Goal: Task Accomplishment & Management: Use online tool/utility

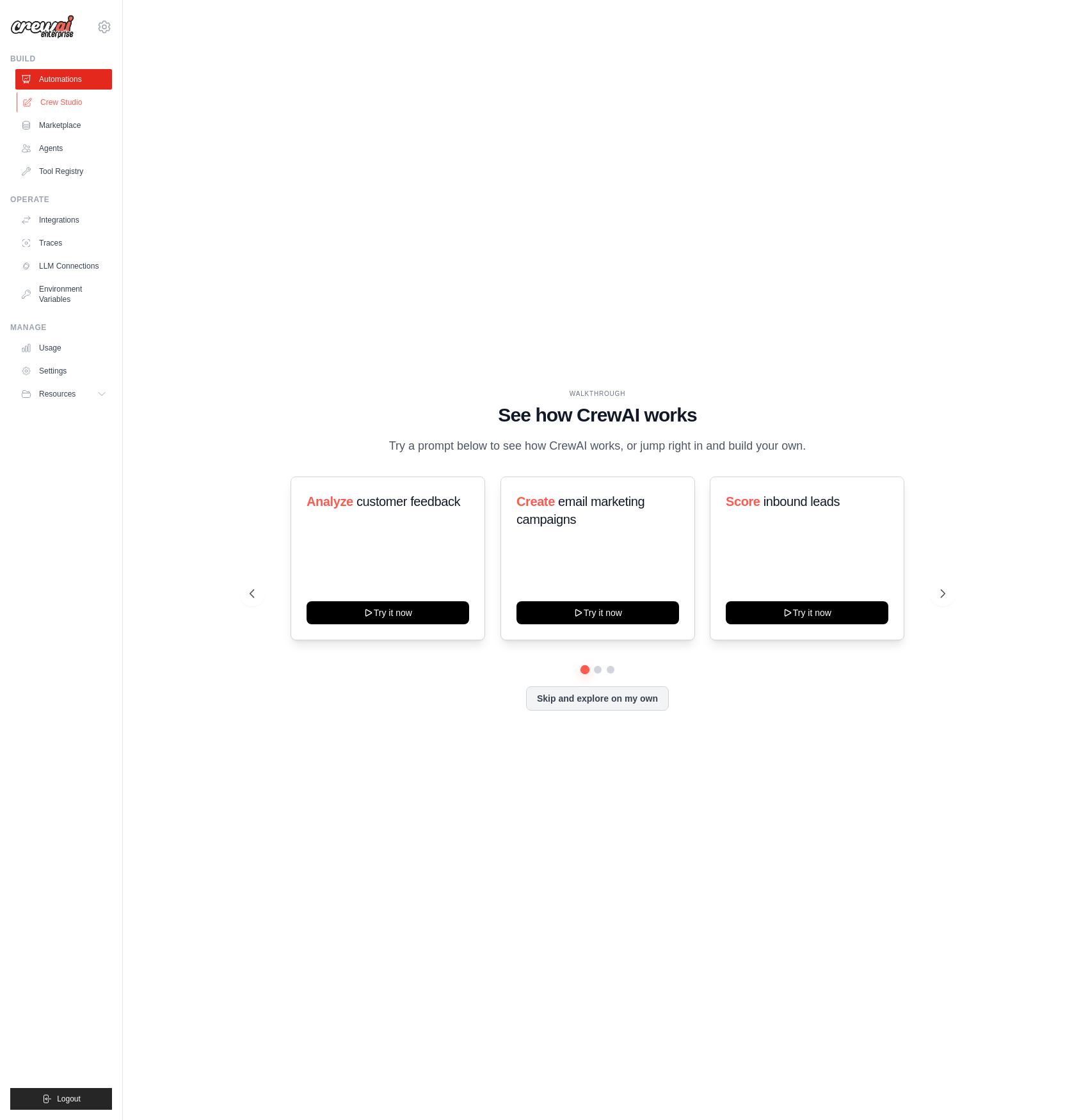
click at [64, 102] on link "Crew Studio" at bounding box center [65, 102] width 97 height 20
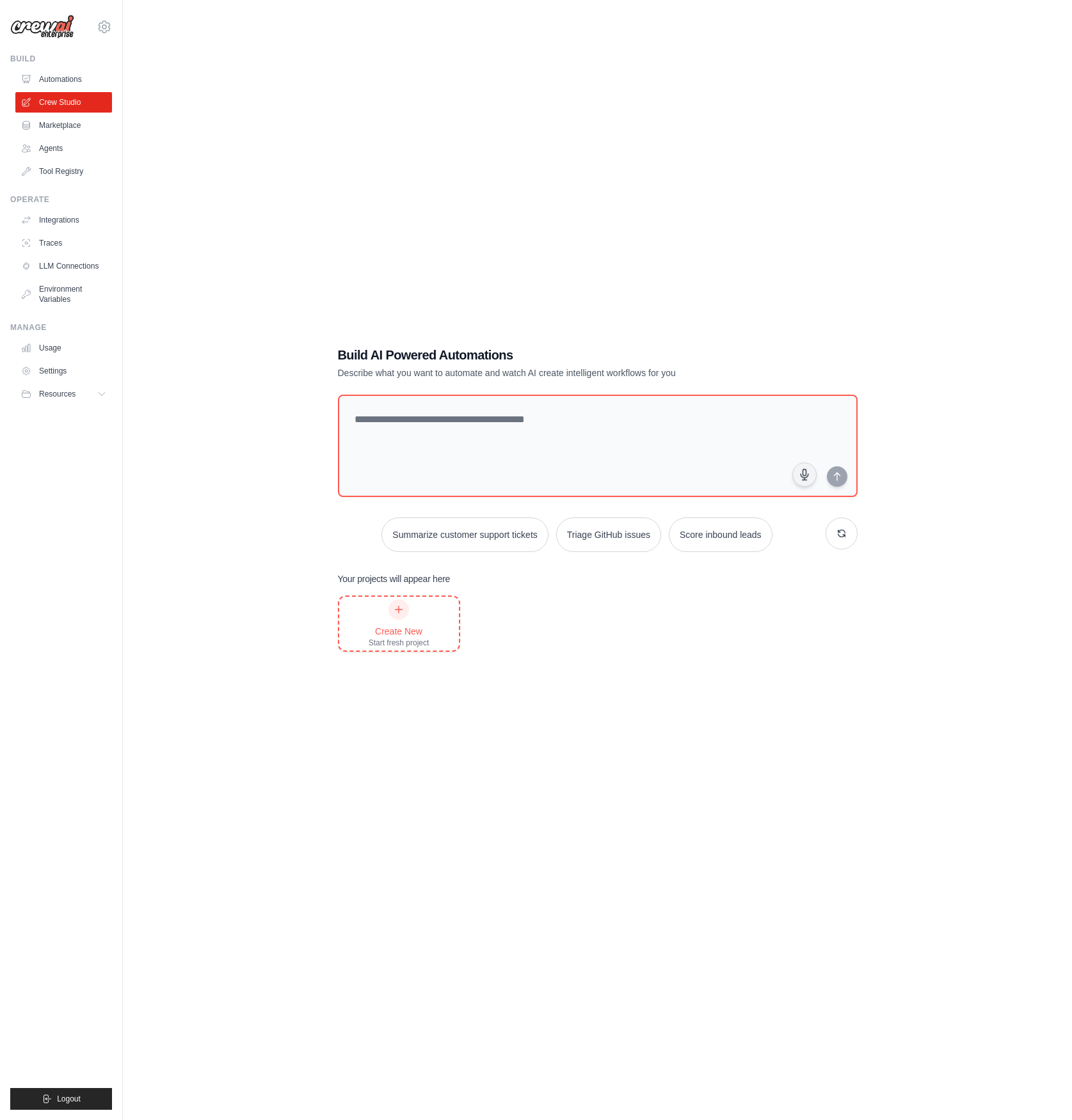
click at [391, 631] on div "Create New" at bounding box center [399, 631] width 61 height 13
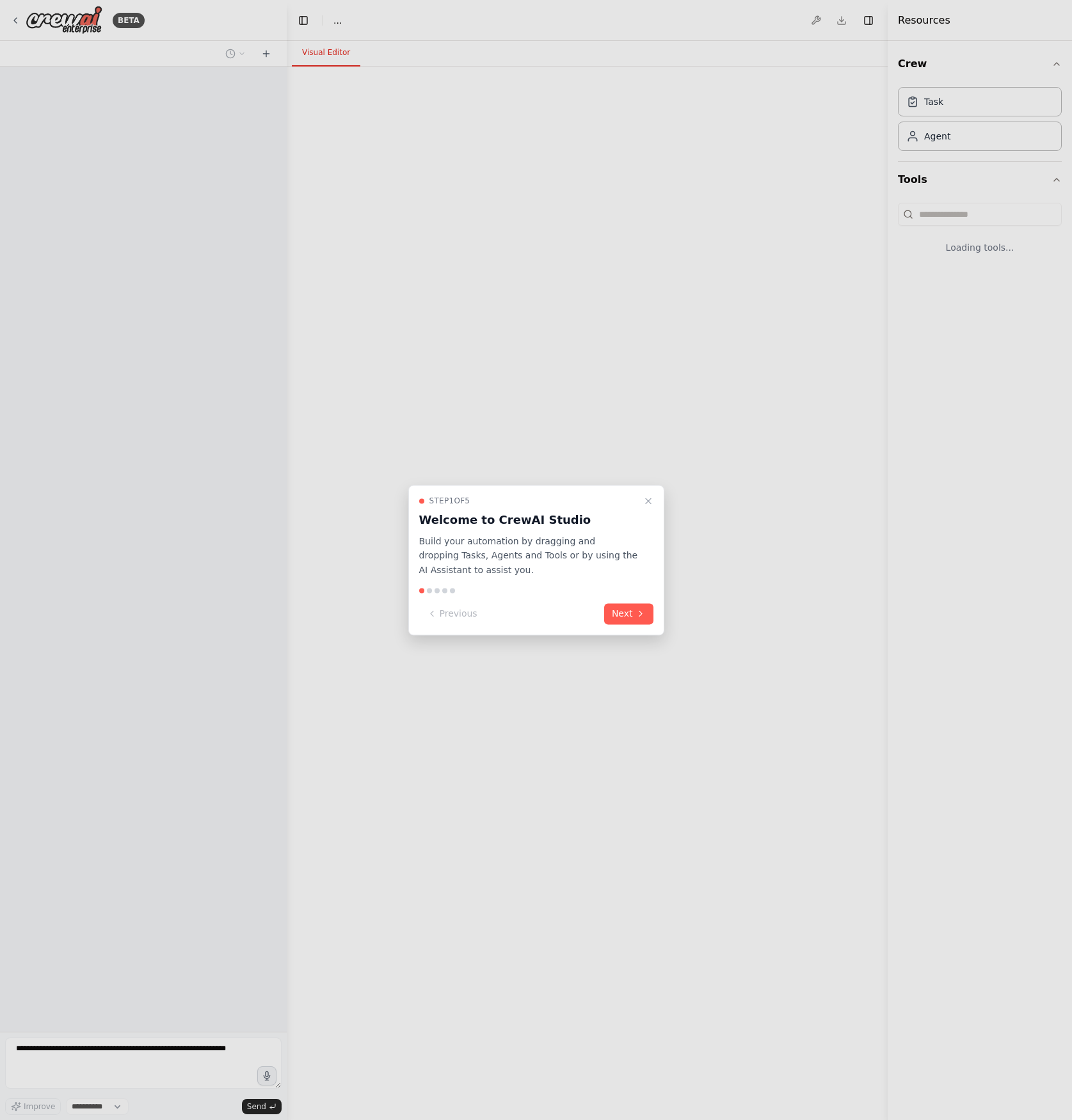
select select "****"
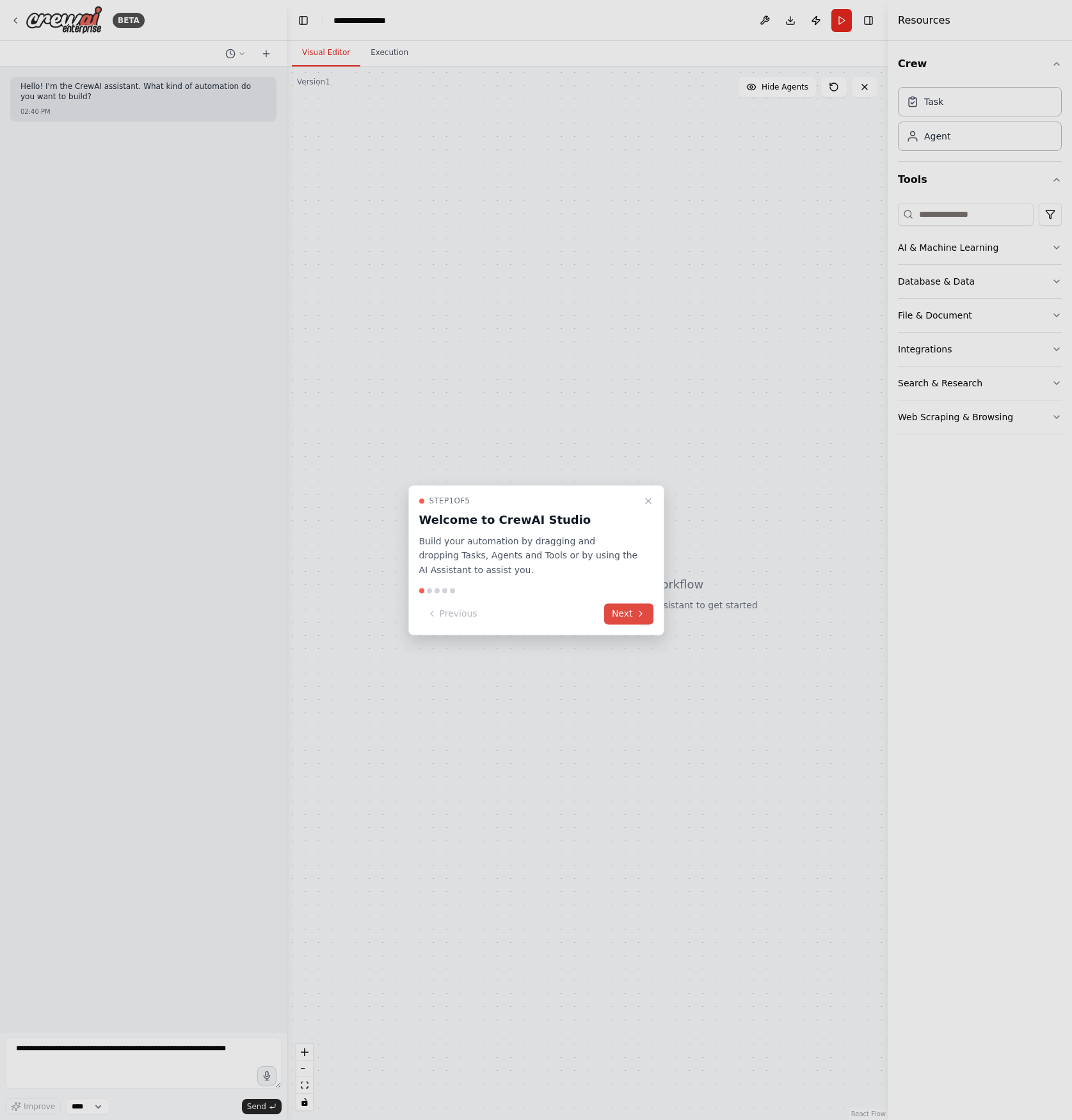
click at [636, 609] on icon at bounding box center [641, 614] width 10 height 10
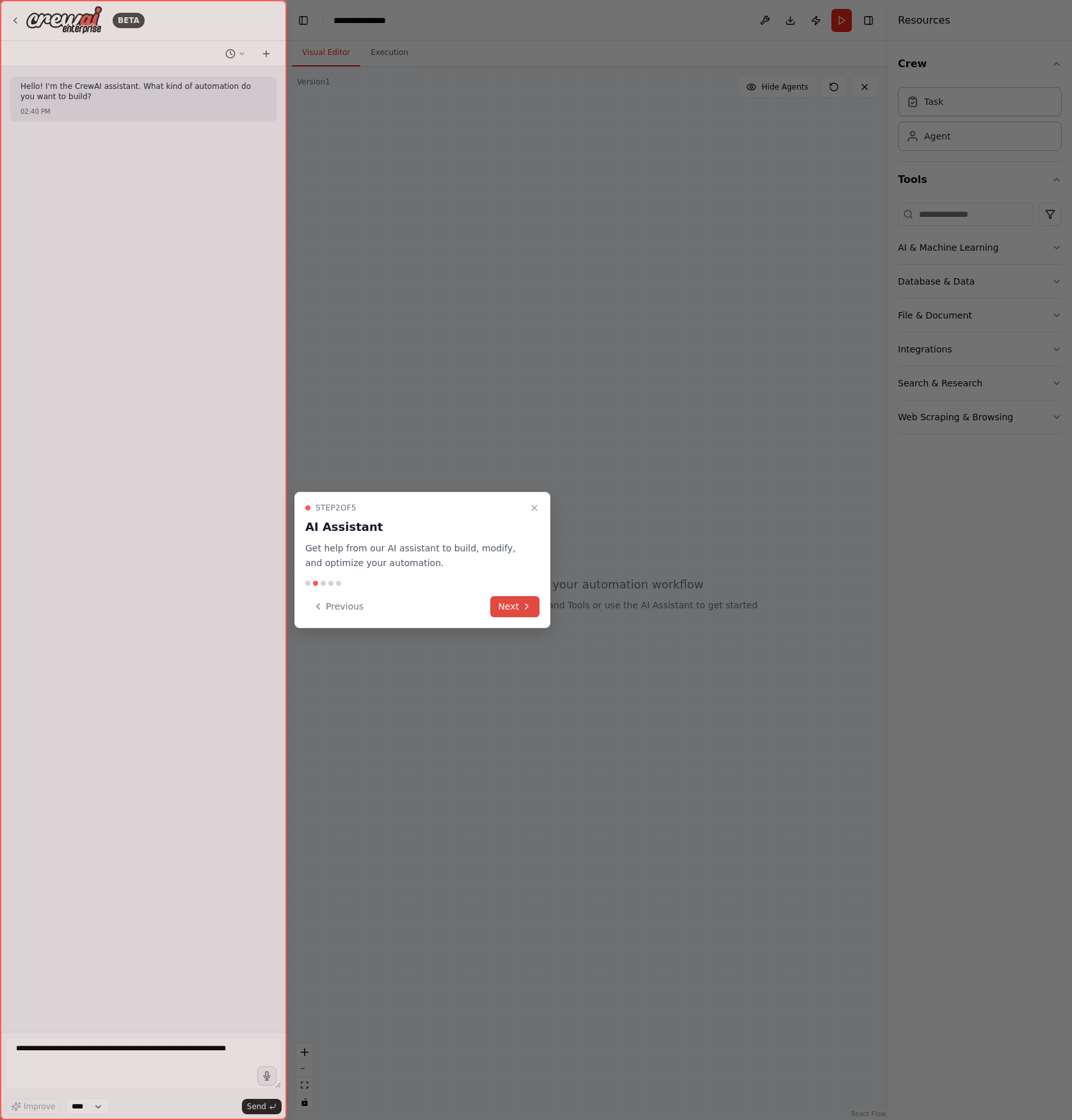
click at [525, 609] on icon at bounding box center [527, 606] width 10 height 10
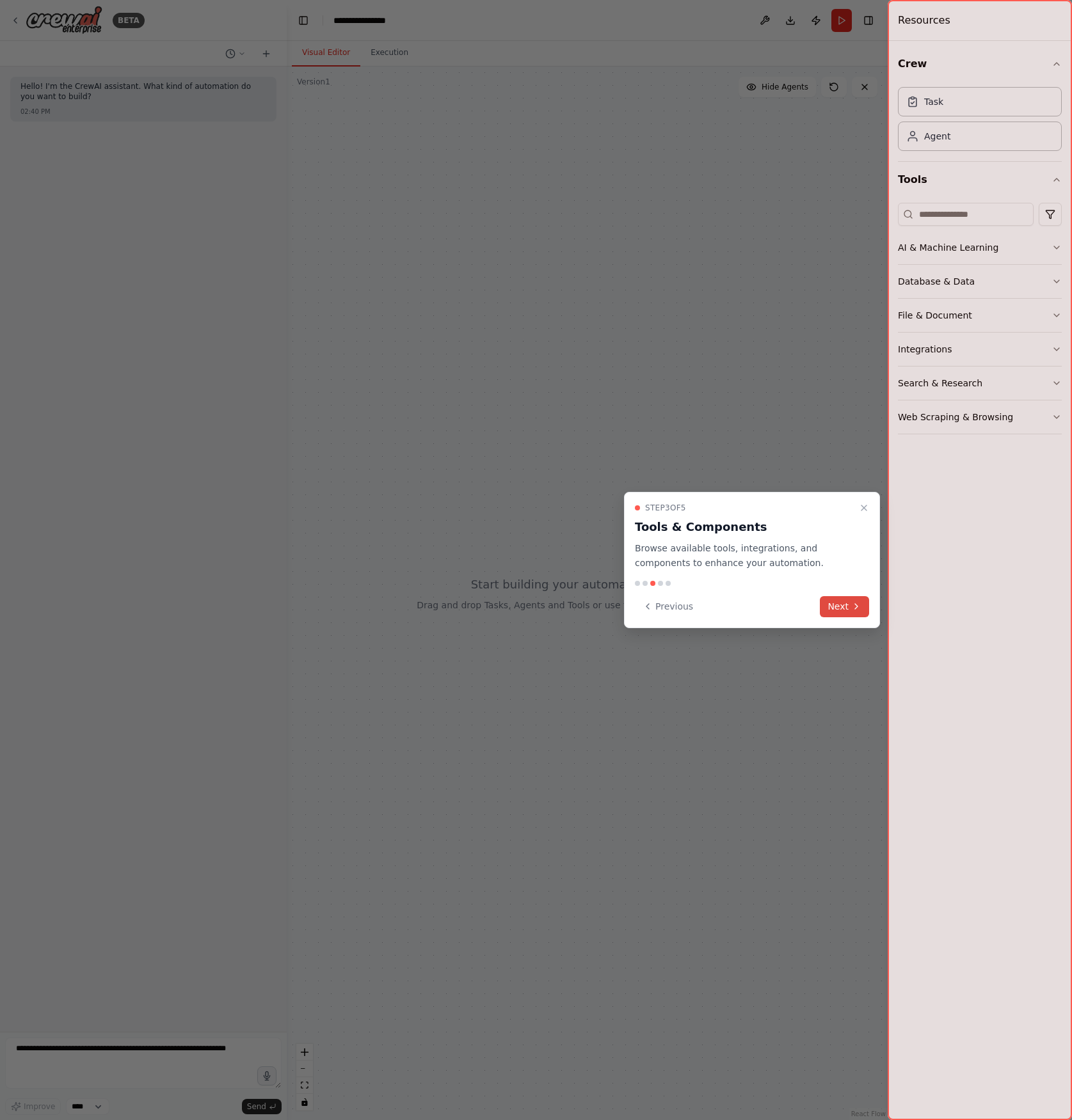
click at [845, 614] on button "Next" at bounding box center [844, 606] width 49 height 21
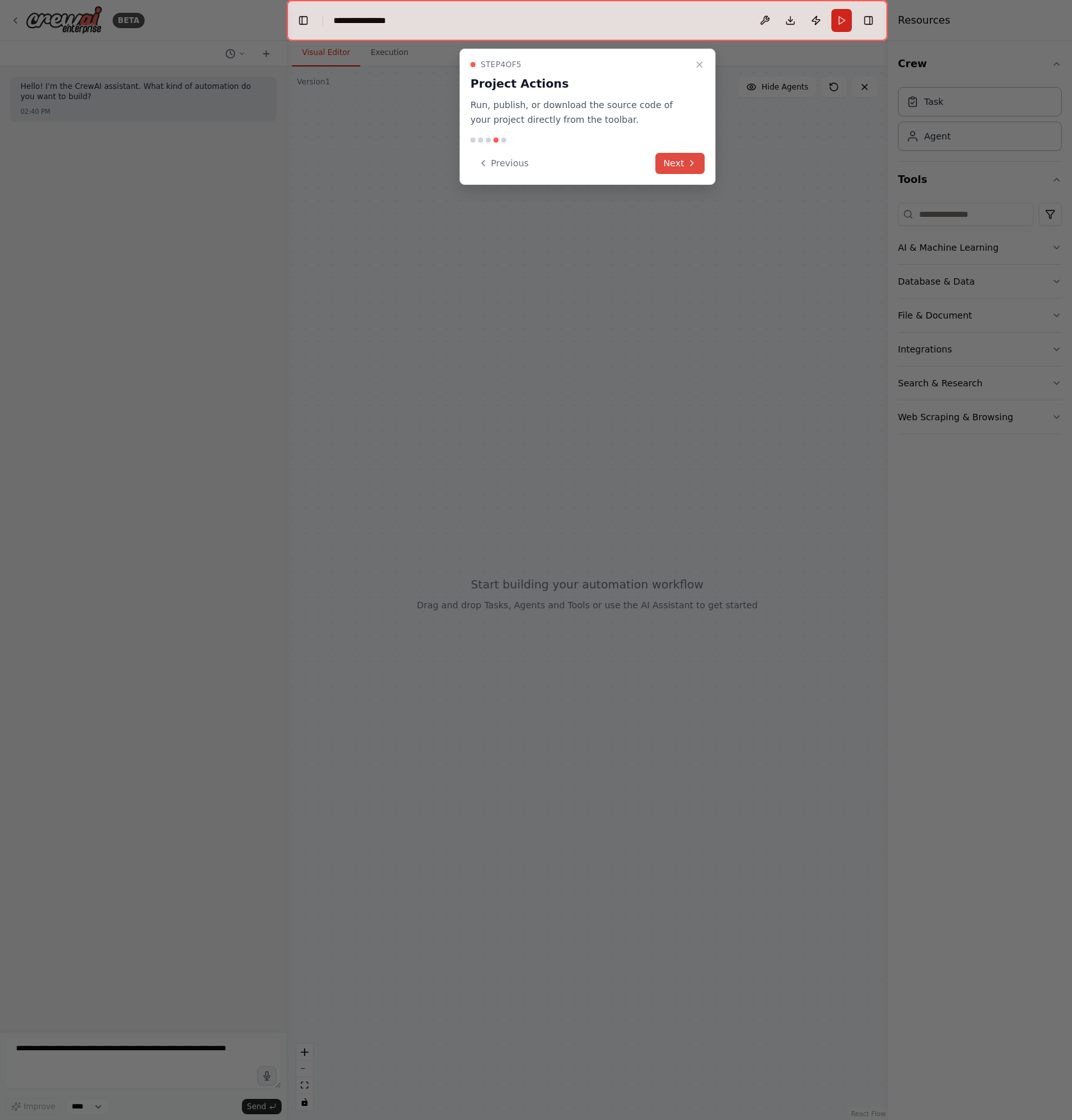
click at [675, 164] on button "Next" at bounding box center [680, 163] width 49 height 21
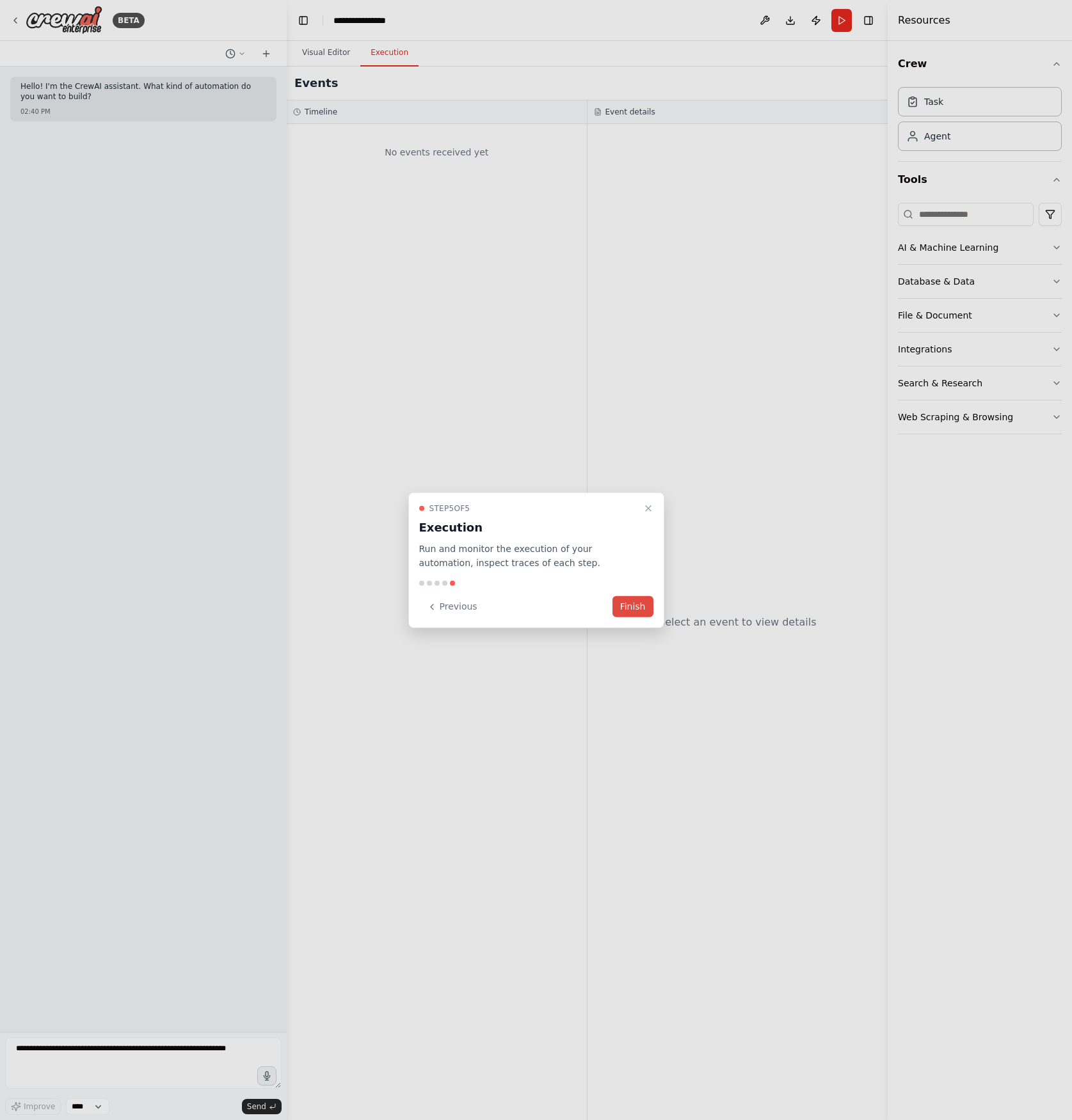
click at [629, 610] on button "Finish" at bounding box center [632, 606] width 41 height 21
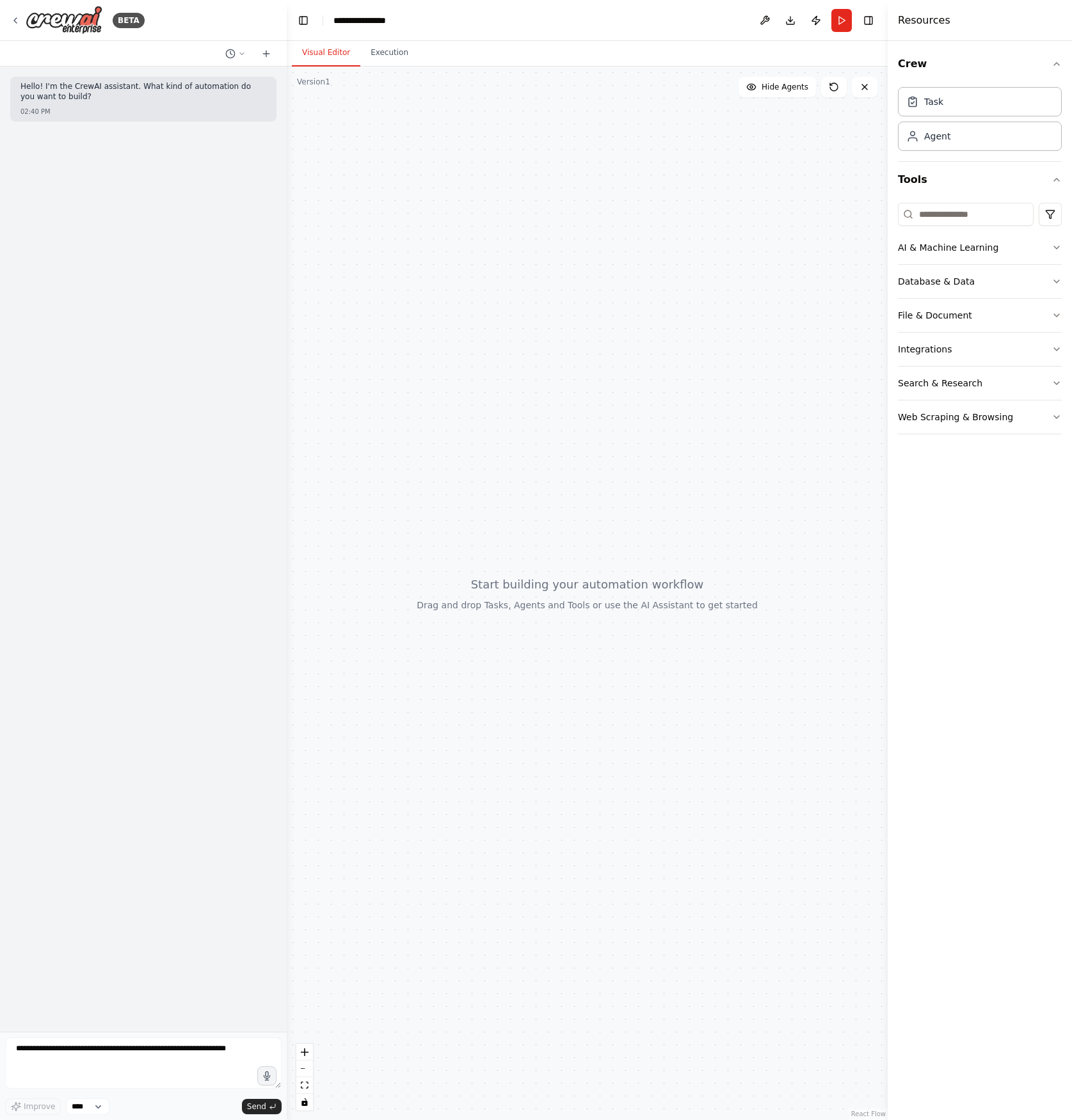
click at [138, 145] on div "Hello! I'm the CrewAI assistant. What kind of automation do you want to build? …" at bounding box center [143, 549] width 287 height 965
click at [161, 1051] on textarea at bounding box center [143, 1062] width 277 height 51
type textarea "*"
type textarea "**********"
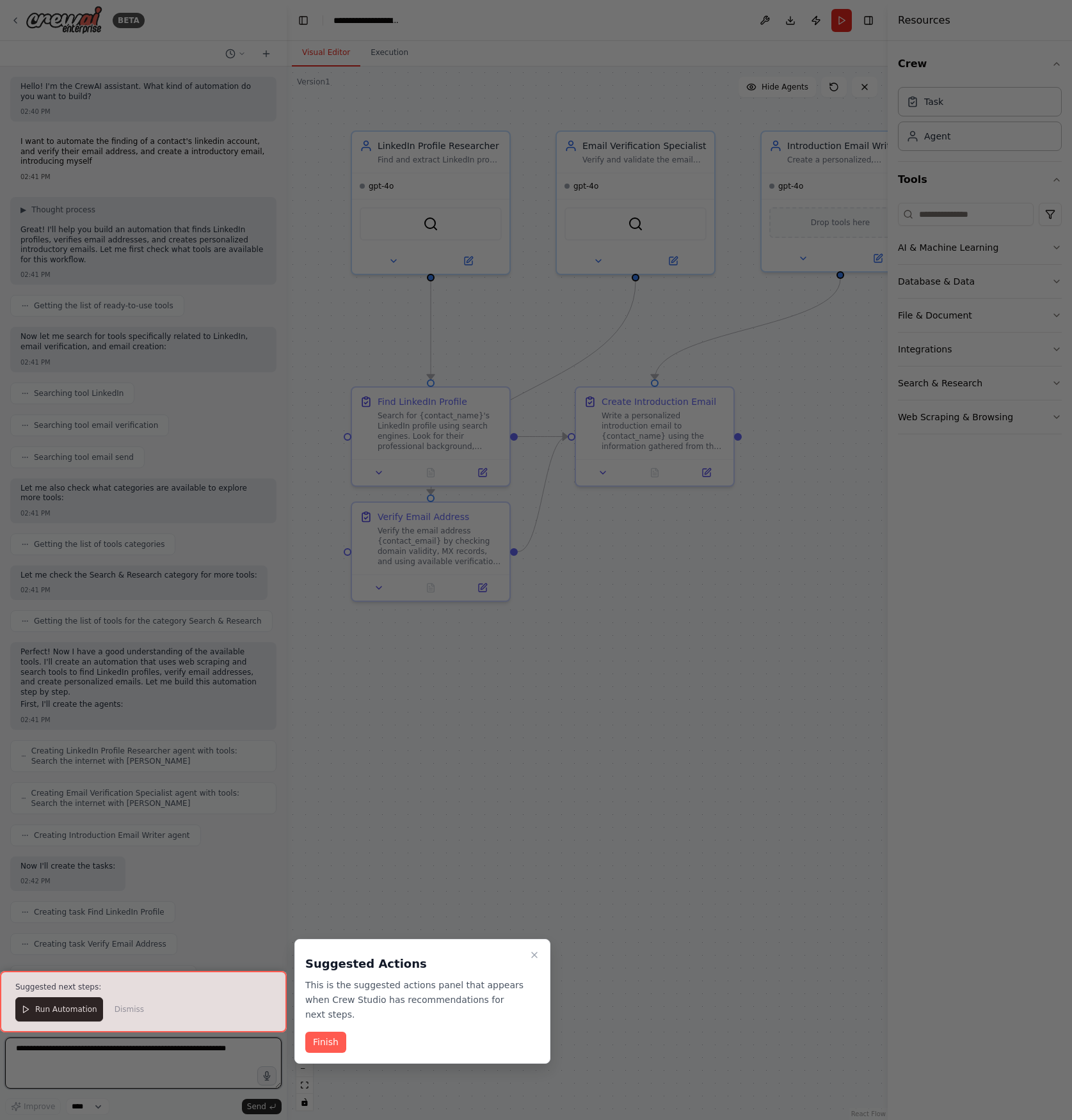
scroll to position [564, 0]
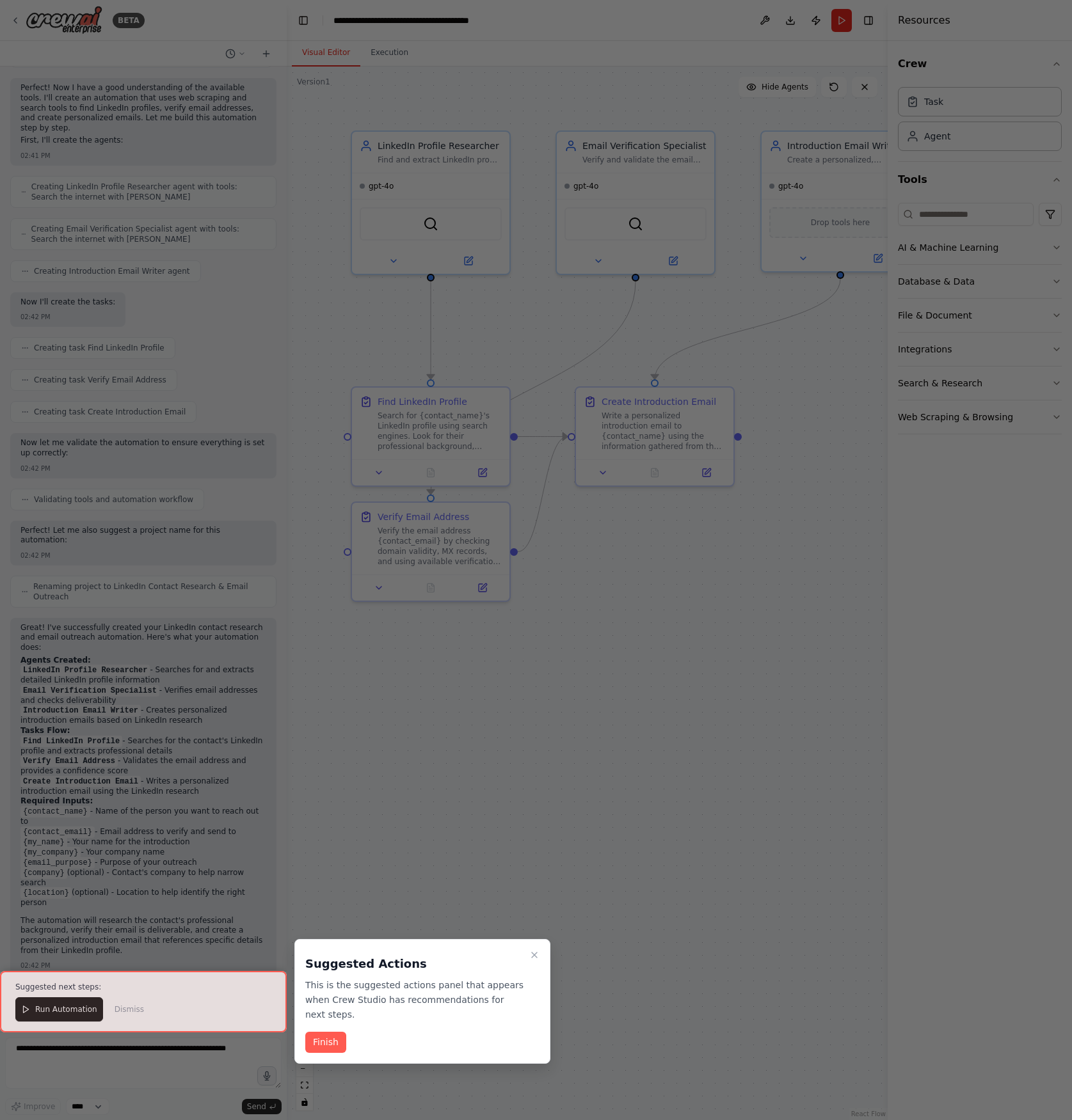
click at [615, 652] on div at bounding box center [536, 560] width 1072 height 1120
click at [331, 1035] on button "Finish" at bounding box center [325, 1041] width 41 height 21
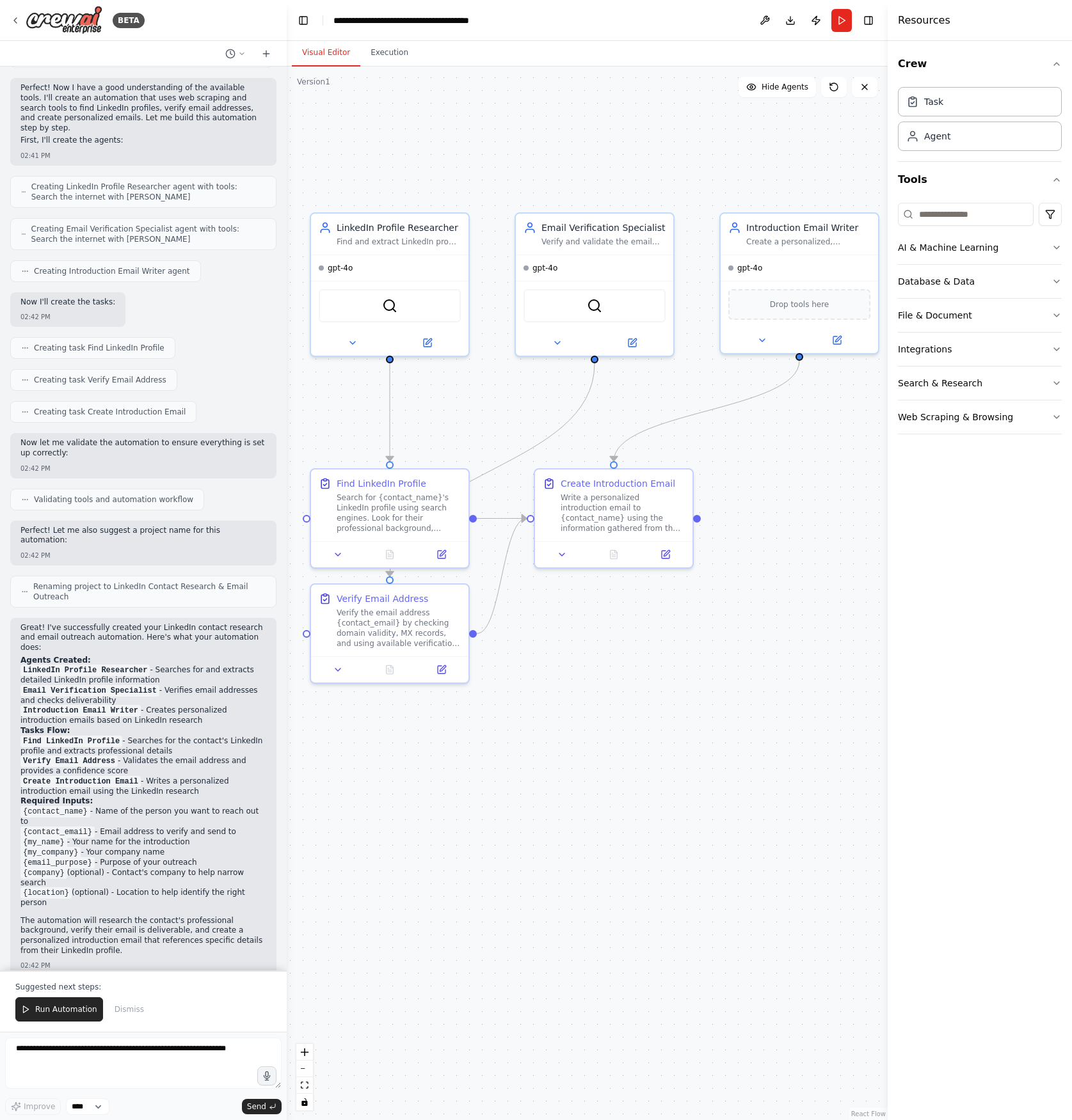
drag, startPoint x: 531, startPoint y: 326, endPoint x: 491, endPoint y: 406, distance: 89.4
click at [491, 406] on div ".deletable-edge-delete-btn { width: 20px; height: 20px; border: 0px solid #ffff…" at bounding box center [587, 593] width 601 height 1054
drag, startPoint x: 430, startPoint y: 489, endPoint x: 435, endPoint y: 454, distance: 35.4
click at [435, 454] on div "Search for {contact_name}'s LinkedIn profile using search engines. Look for the…" at bounding box center [399, 470] width 124 height 41
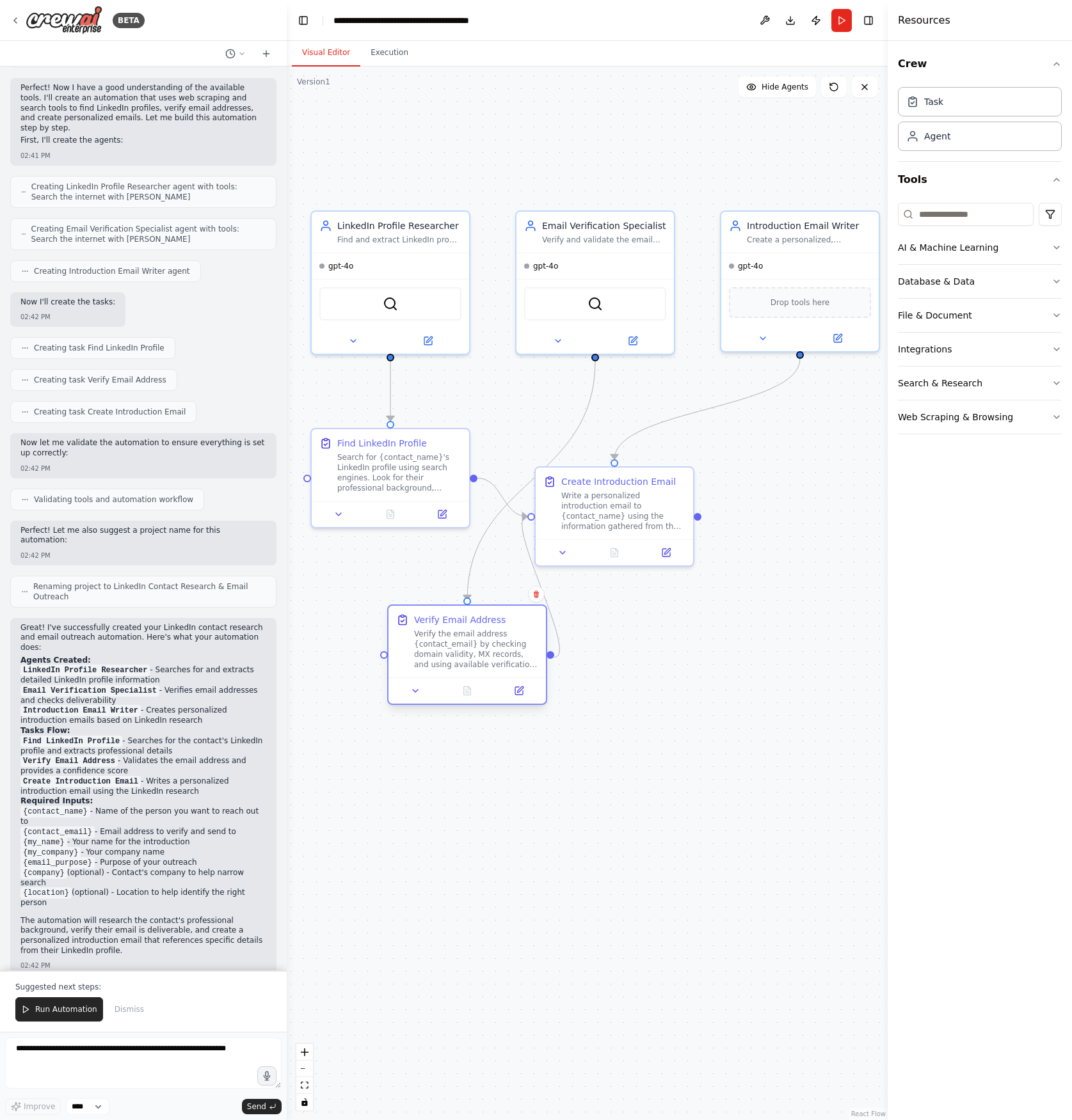
drag, startPoint x: 429, startPoint y: 612, endPoint x: 503, endPoint y: 643, distance: 80.2
click at [503, 643] on div "Verify the email address {contact_email} by checking domain validity, MX record…" at bounding box center [476, 649] width 124 height 41
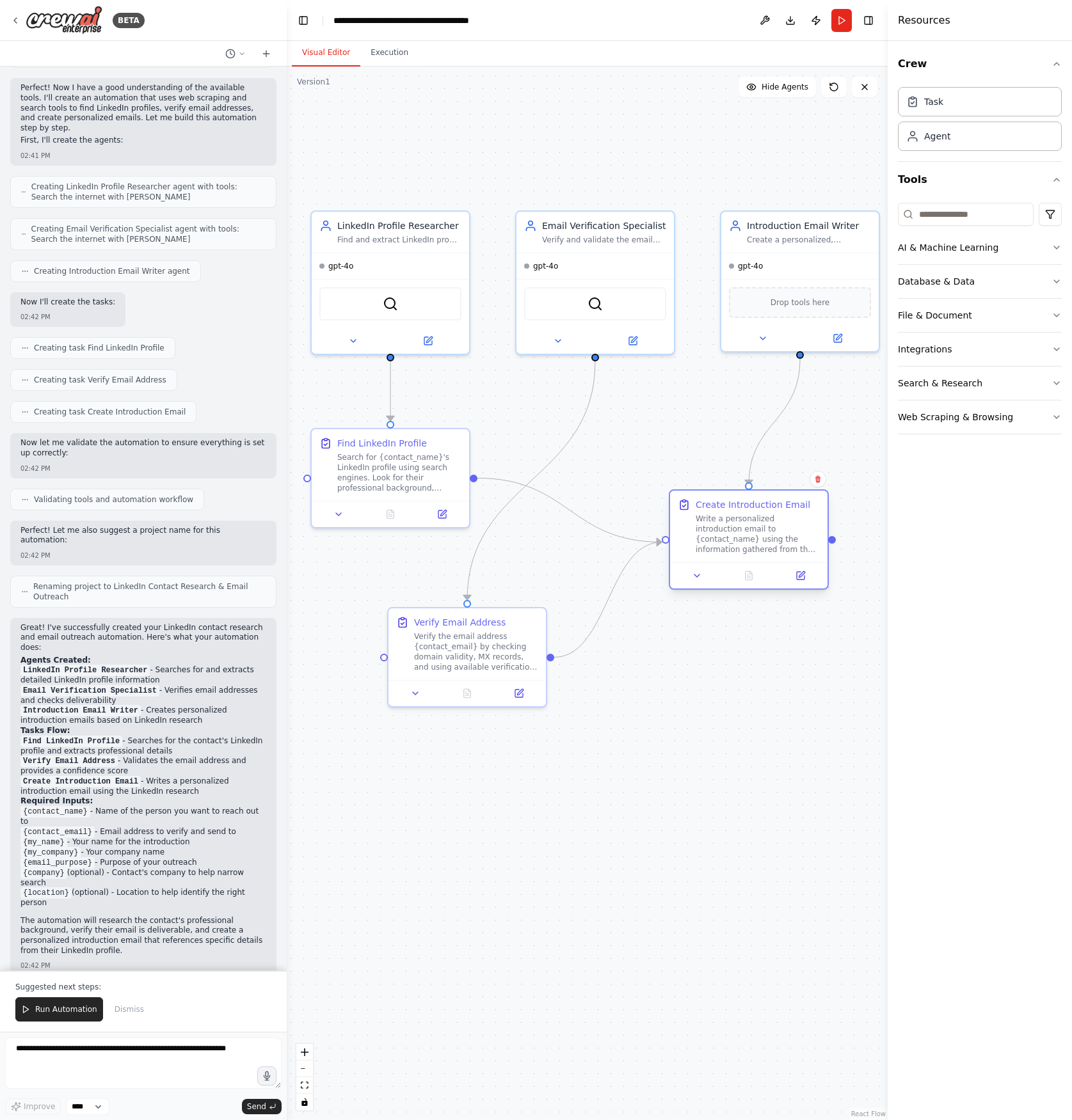
drag, startPoint x: 614, startPoint y: 541, endPoint x: 751, endPoint y: 563, distance: 138.8
click at [751, 563] on div at bounding box center [748, 575] width 157 height 26
drag, startPoint x: 645, startPoint y: 267, endPoint x: 741, endPoint y: 826, distance: 567.2
click at [741, 826] on div "gpt-4o" at bounding box center [697, 827] width 157 height 26
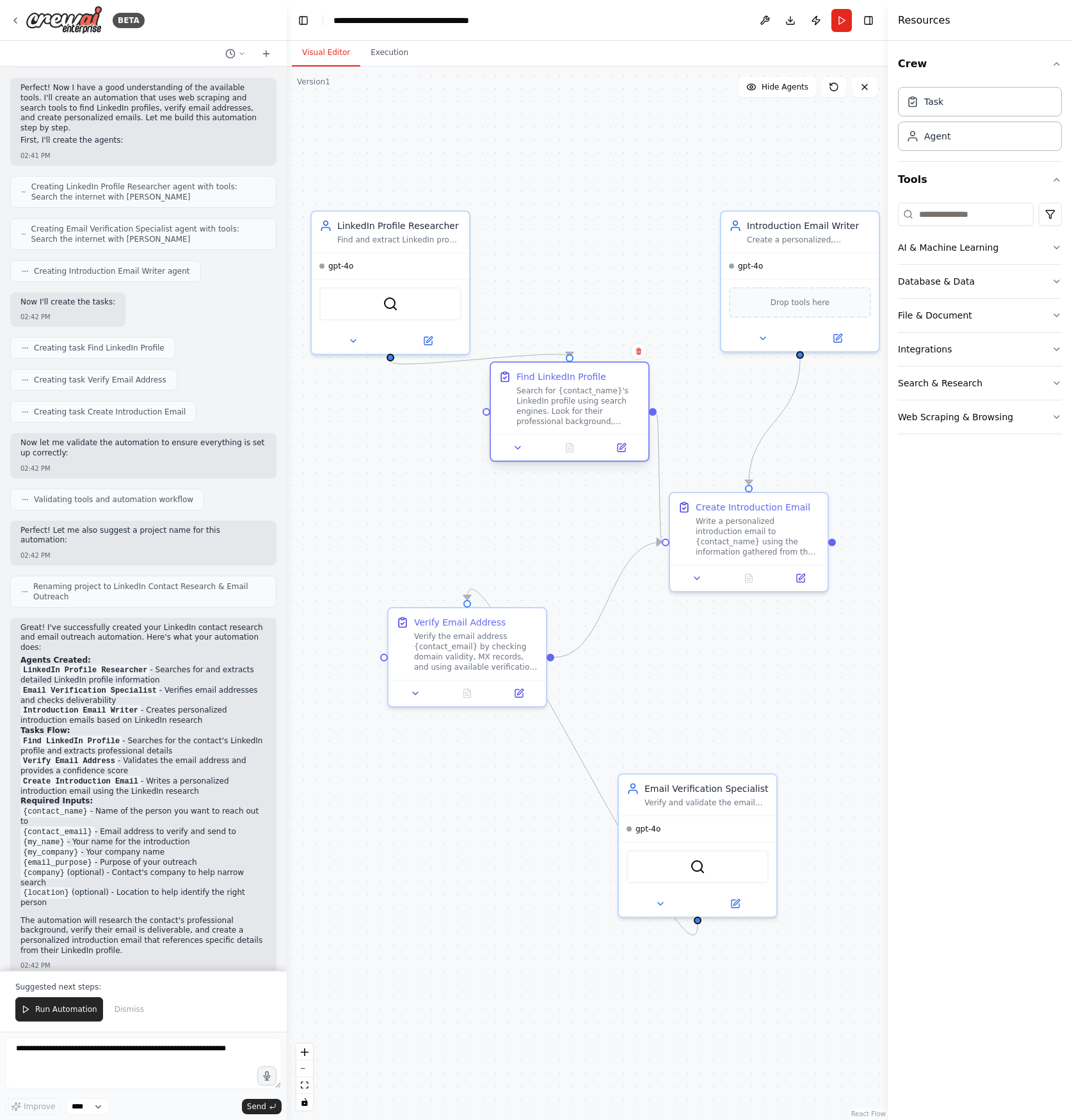
drag, startPoint x: 398, startPoint y: 457, endPoint x: 573, endPoint y: 395, distance: 185.7
click at [573, 395] on div "Search for {contact_name}'s LinkedIn profile using search engines. Look for the…" at bounding box center [579, 405] width 124 height 41
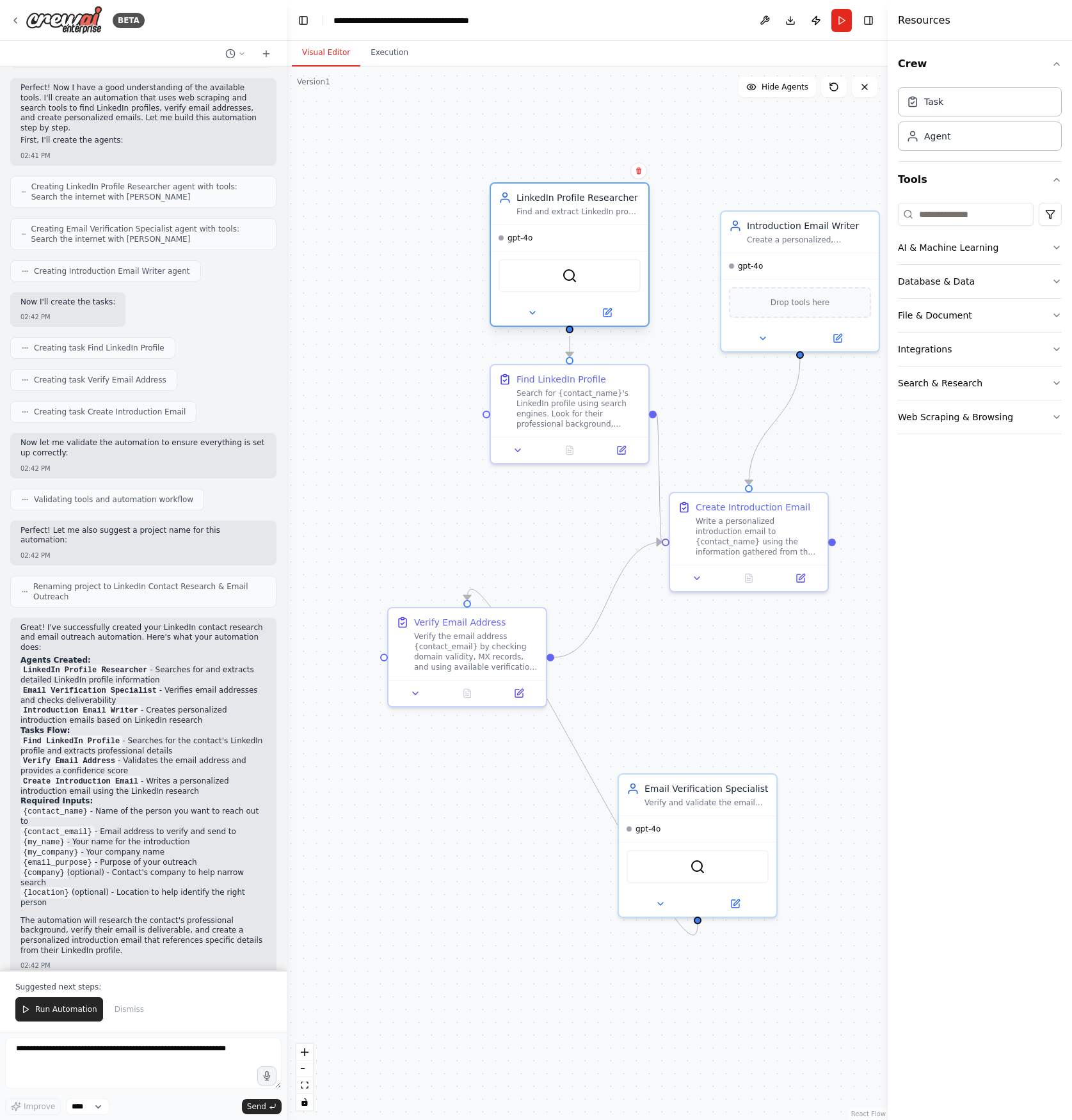
drag, startPoint x: 460, startPoint y: 290, endPoint x: 630, endPoint y: 259, distance: 172.8
click at [630, 259] on div "SerperDevTool" at bounding box center [569, 276] width 142 height 33
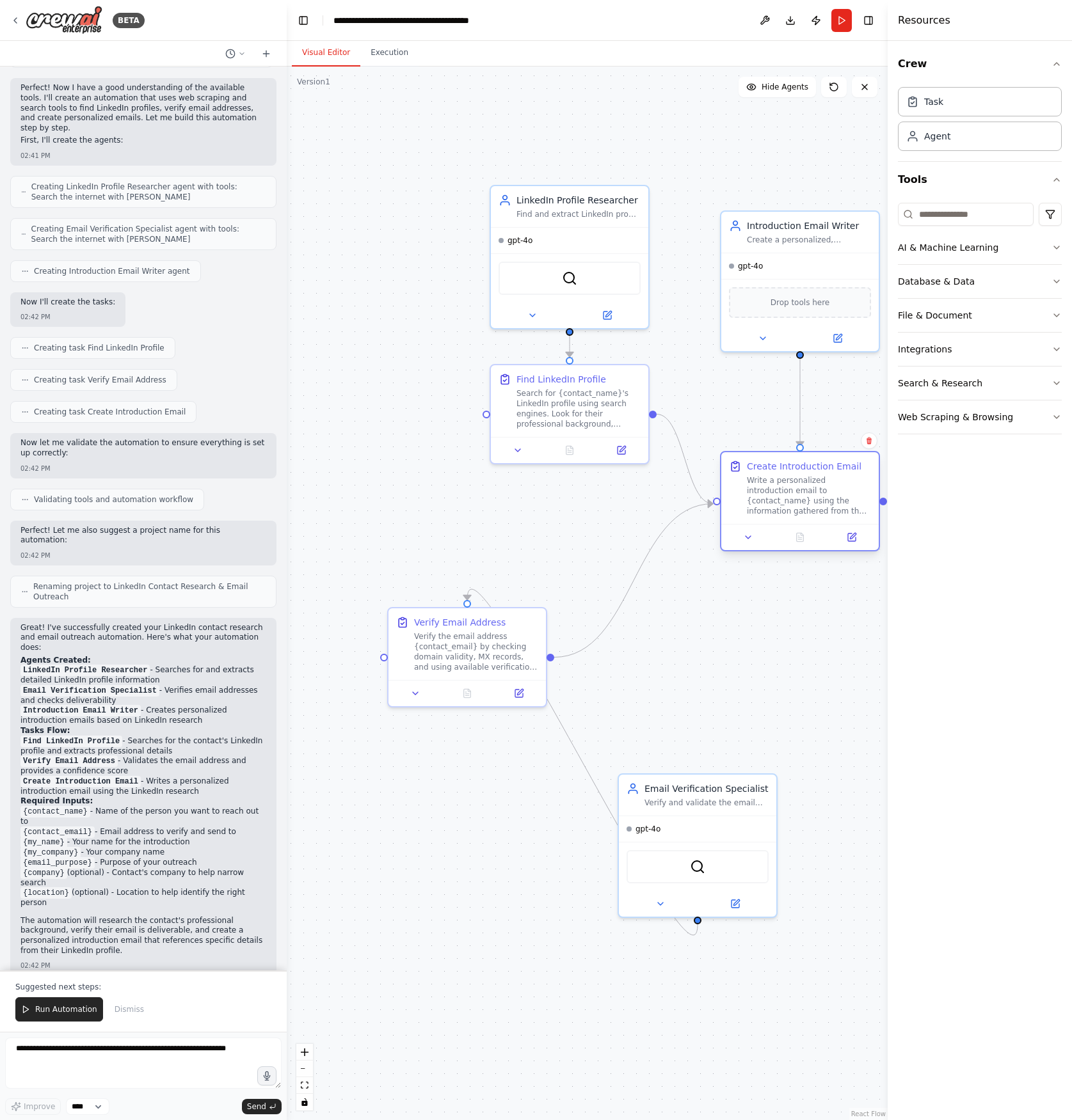
drag, startPoint x: 745, startPoint y: 521, endPoint x: 797, endPoint y: 485, distance: 63.2
click at [797, 485] on div "Write a personalized introduction email to {contact_name} using the information…" at bounding box center [809, 496] width 124 height 41
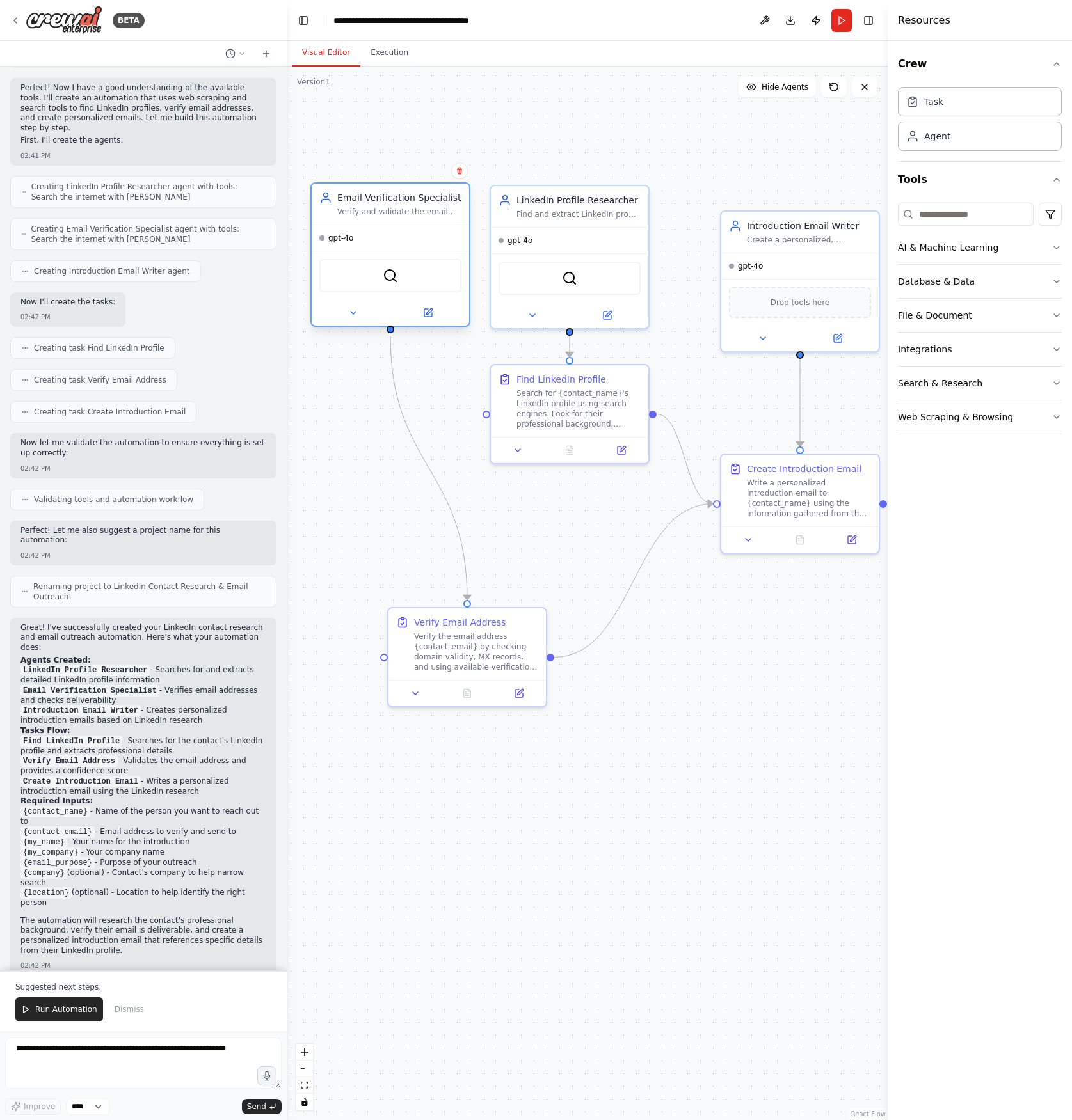
drag, startPoint x: 687, startPoint y: 812, endPoint x: 375, endPoint y: 227, distance: 663.0
click at [375, 227] on div "gpt-4o SerperDevTool" at bounding box center [391, 275] width 157 height 101
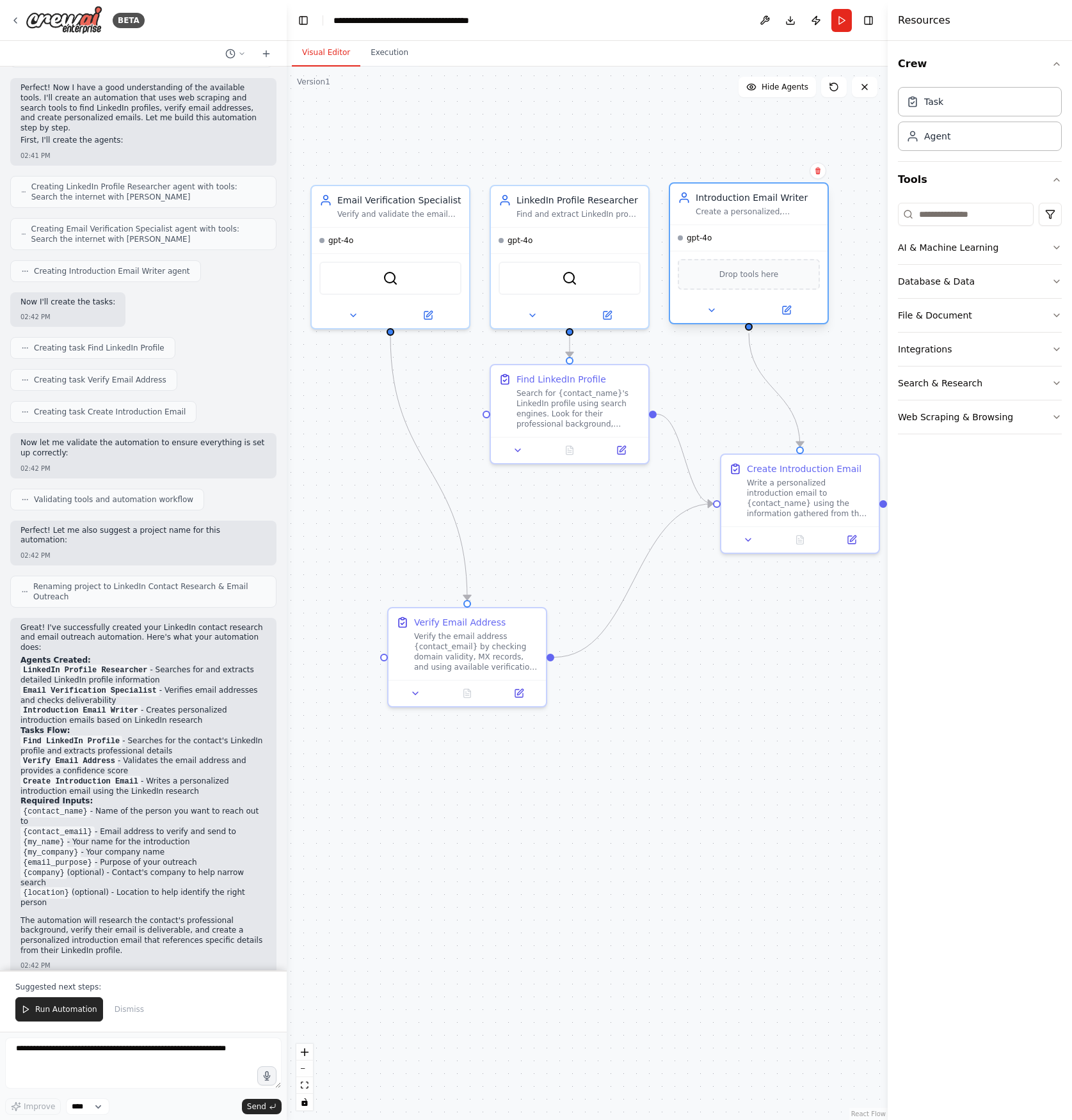
drag, startPoint x: 792, startPoint y: 232, endPoint x: 738, endPoint y: 207, distance: 59.5
click at [738, 207] on div "Create a personalized, professional introductory email to {contact_name} based …" at bounding box center [758, 211] width 124 height 10
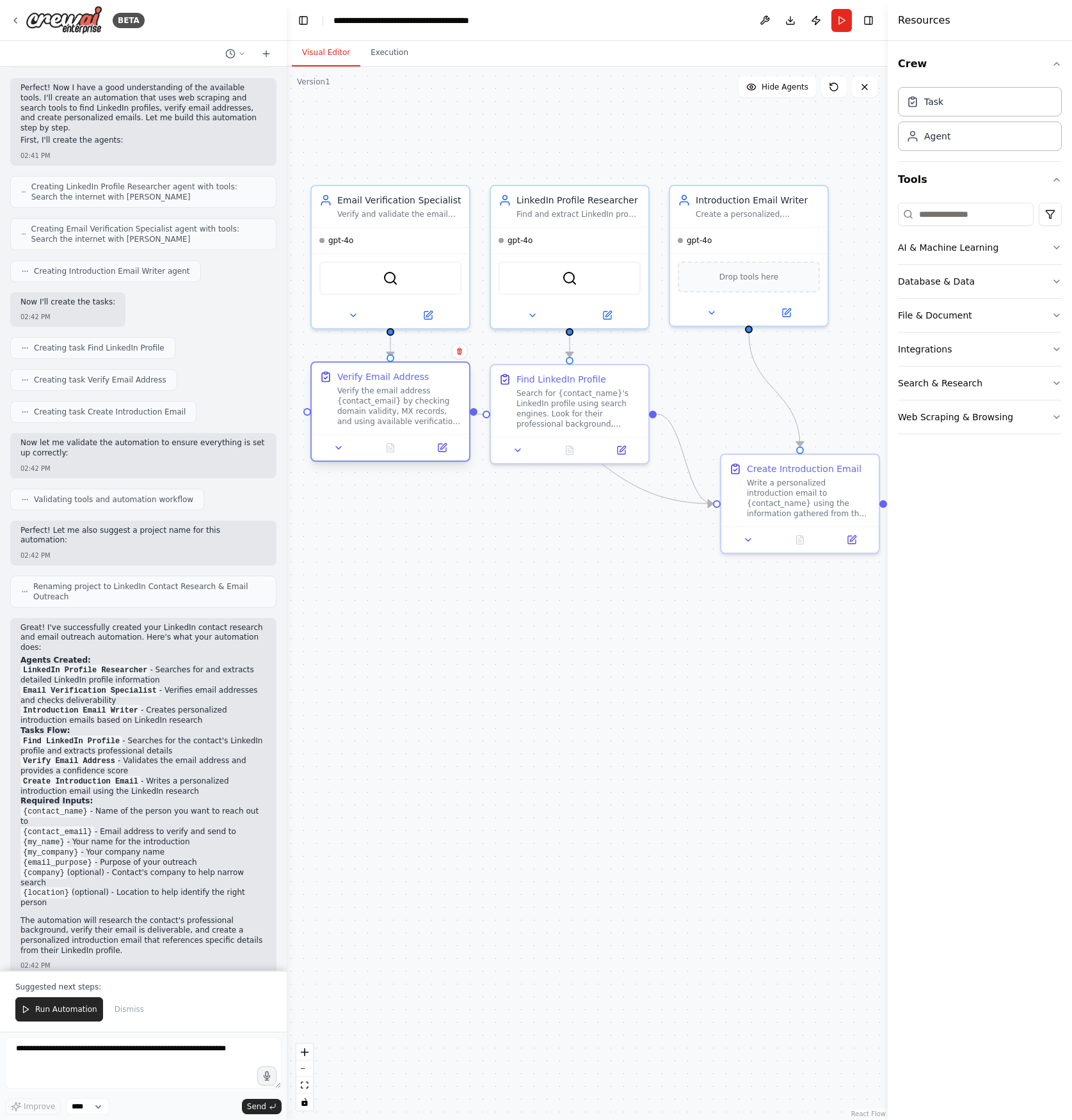
drag, startPoint x: 493, startPoint y: 641, endPoint x: 415, endPoint y: 400, distance: 253.3
click at [415, 400] on div "Verify the email address {contact_email} by checking domain validity, MX record…" at bounding box center [399, 405] width 124 height 41
drag, startPoint x: 776, startPoint y: 496, endPoint x: 720, endPoint y: 674, distance: 186.6
click at [720, 674] on div "Write a personalized introduction email to {contact_name} using the information…" at bounding box center [758, 675] width 124 height 41
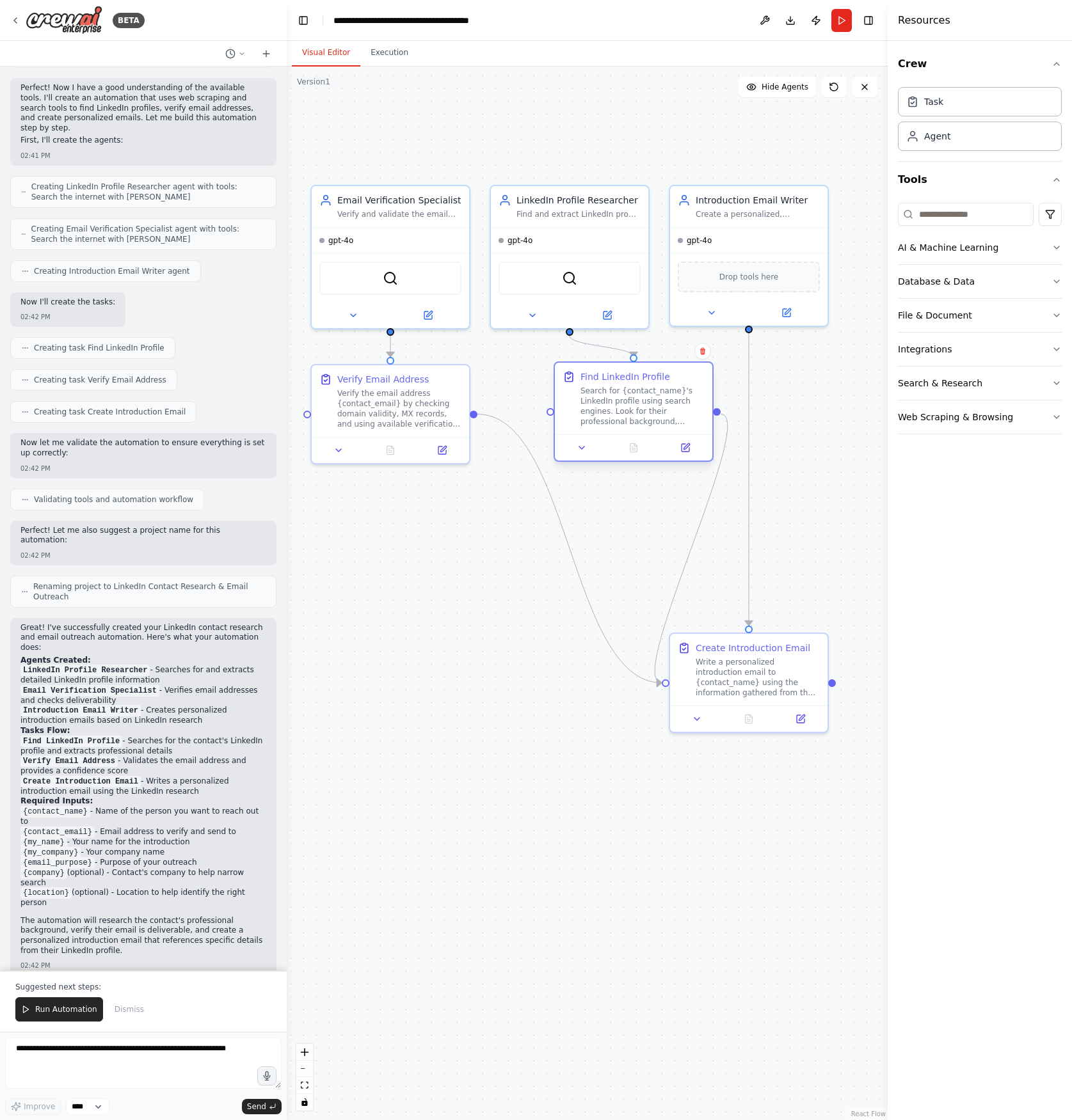
drag, startPoint x: 614, startPoint y: 394, endPoint x: 676, endPoint y: 394, distance: 62.0
click at [676, 394] on div "Search for {contact_name}'s LinkedIn profile using search engines. Look for the…" at bounding box center [642, 405] width 124 height 41
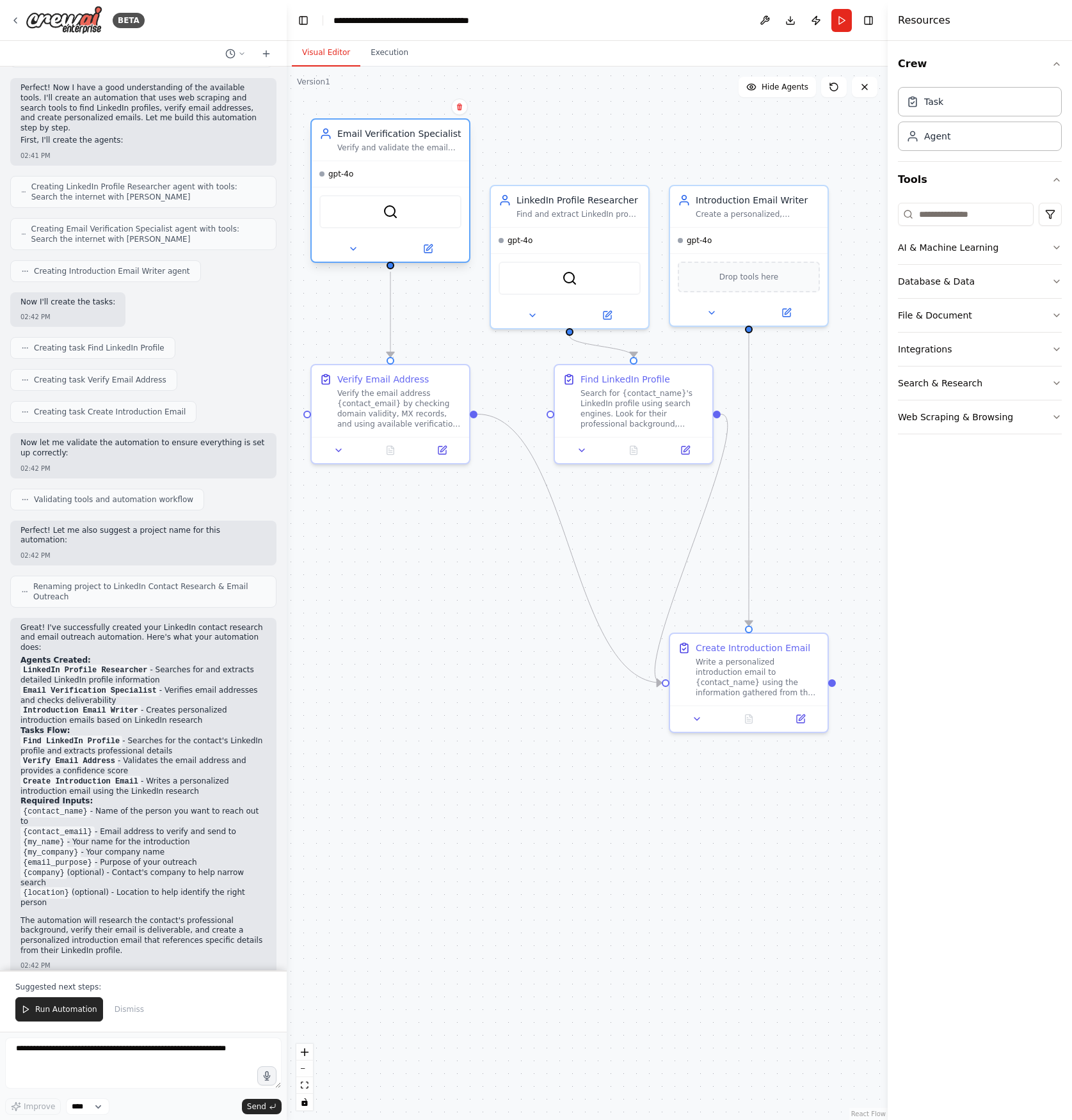
drag, startPoint x: 444, startPoint y: 243, endPoint x: 443, endPoint y: 173, distance: 70.0
click at [443, 173] on div "gpt-4o" at bounding box center [391, 174] width 157 height 26
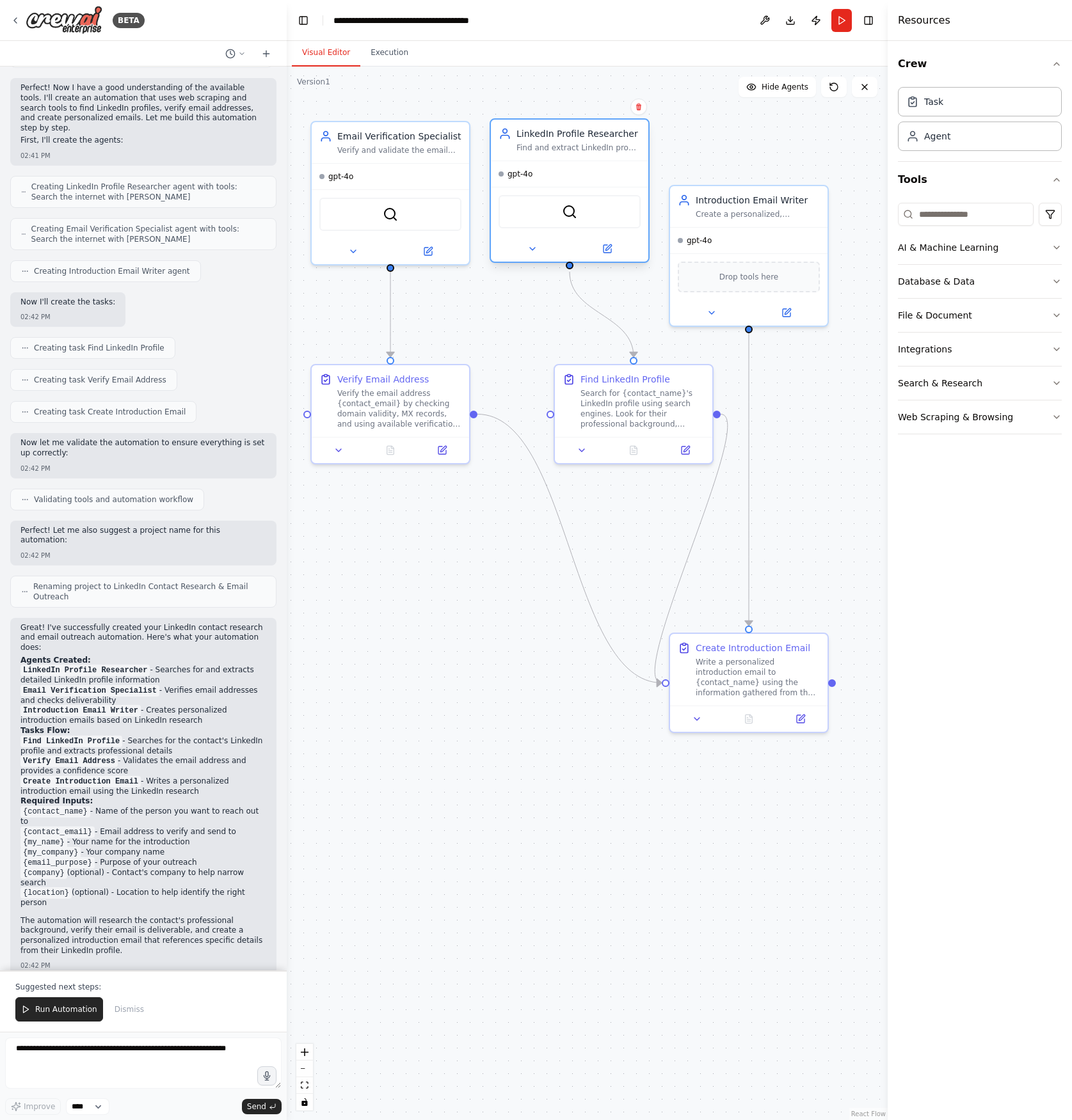
drag, startPoint x: 540, startPoint y: 247, endPoint x: 536, endPoint y: 186, distance: 61.1
click at [536, 186] on div "gpt-4o SerperDevTool" at bounding box center [569, 211] width 157 height 101
drag, startPoint x: 732, startPoint y: 220, endPoint x: 727, endPoint y: 165, distance: 55.2
click at [727, 165] on div "gpt-4o" at bounding box center [748, 174] width 157 height 26
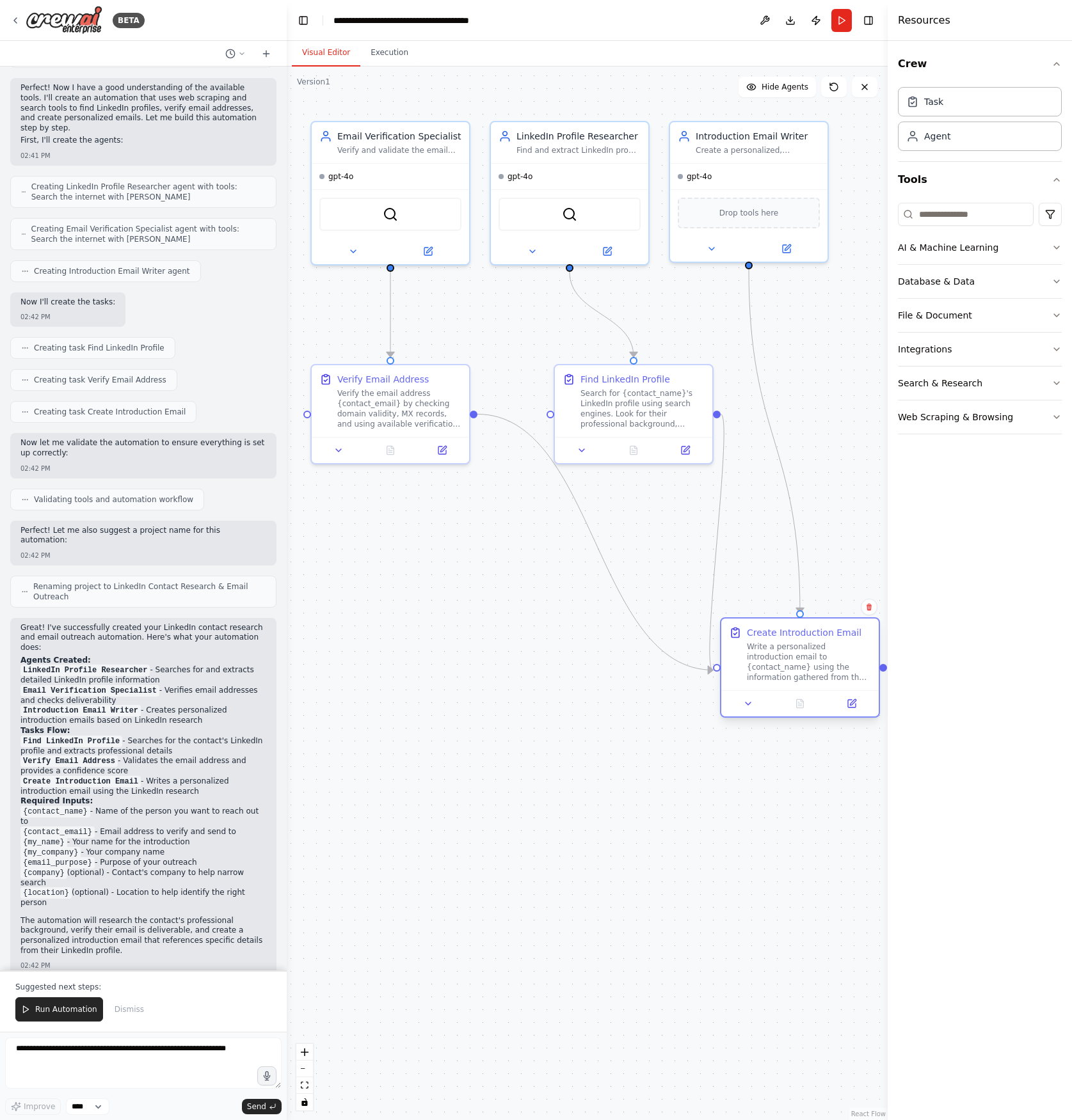
drag, startPoint x: 773, startPoint y: 670, endPoint x: 819, endPoint y: 655, distance: 48.4
click at [819, 655] on div "Write a personalized introduction email to {contact_name} using the information…" at bounding box center [809, 662] width 124 height 41
drag, startPoint x: 683, startPoint y: 401, endPoint x: 695, endPoint y: 369, distance: 34.2
click at [695, 369] on div "Search for {contact_name}'s LinkedIn profile using search engines. Look for the…" at bounding box center [655, 368] width 124 height 41
click at [636, 367] on div "Search for {contact_name}'s LinkedIn profile using search engines. Look for the…" at bounding box center [655, 368] width 124 height 41
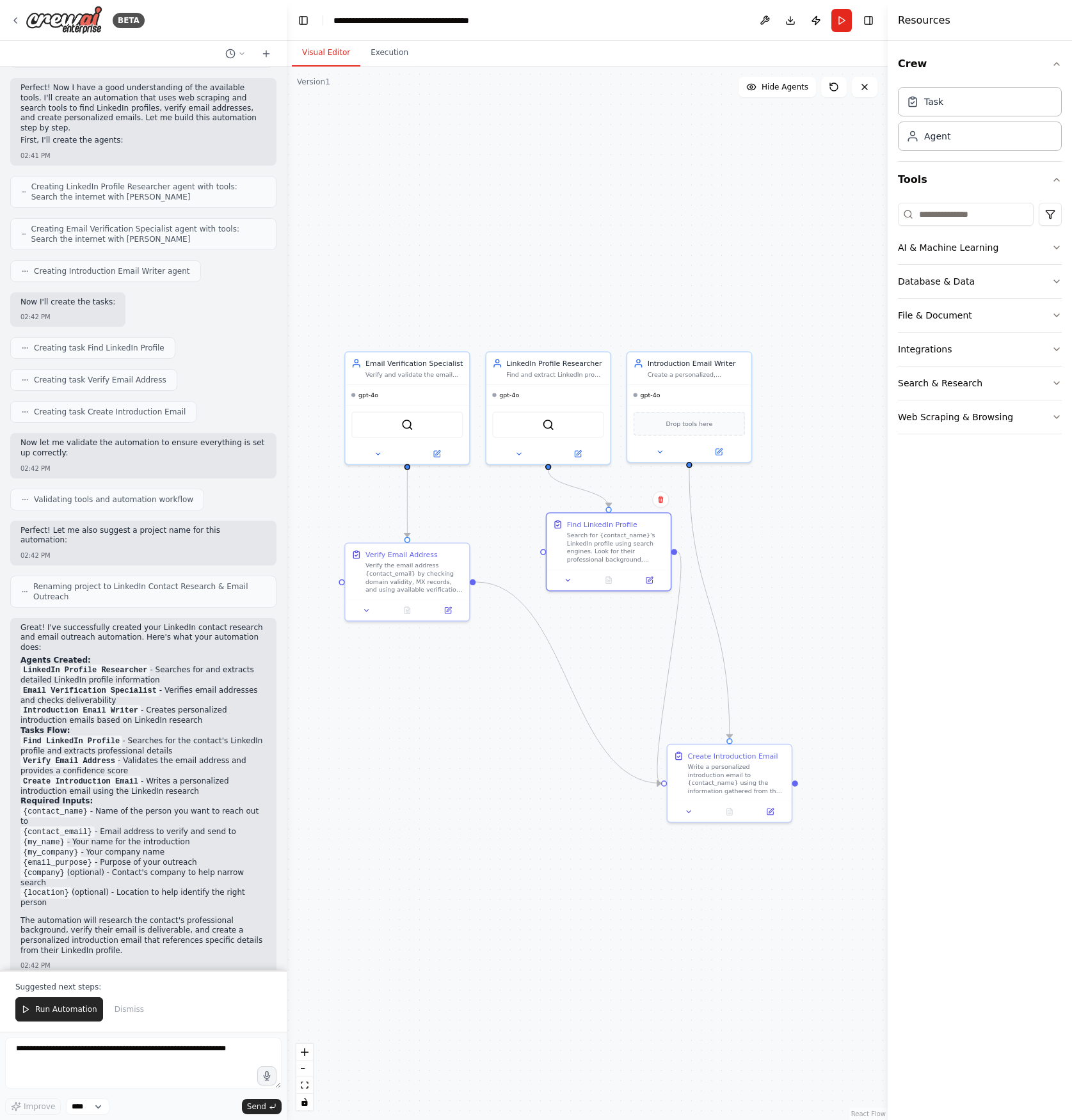
drag, startPoint x: 592, startPoint y: 532, endPoint x: 615, endPoint y: 634, distance: 104.6
click at [618, 635] on div ".deletable-edge-delete-btn { width: 20px; height: 20px; border: 0px solid #ffff…" at bounding box center [587, 593] width 601 height 1054
click at [972, 247] on div "AI & Machine Learning" at bounding box center [948, 247] width 100 height 13
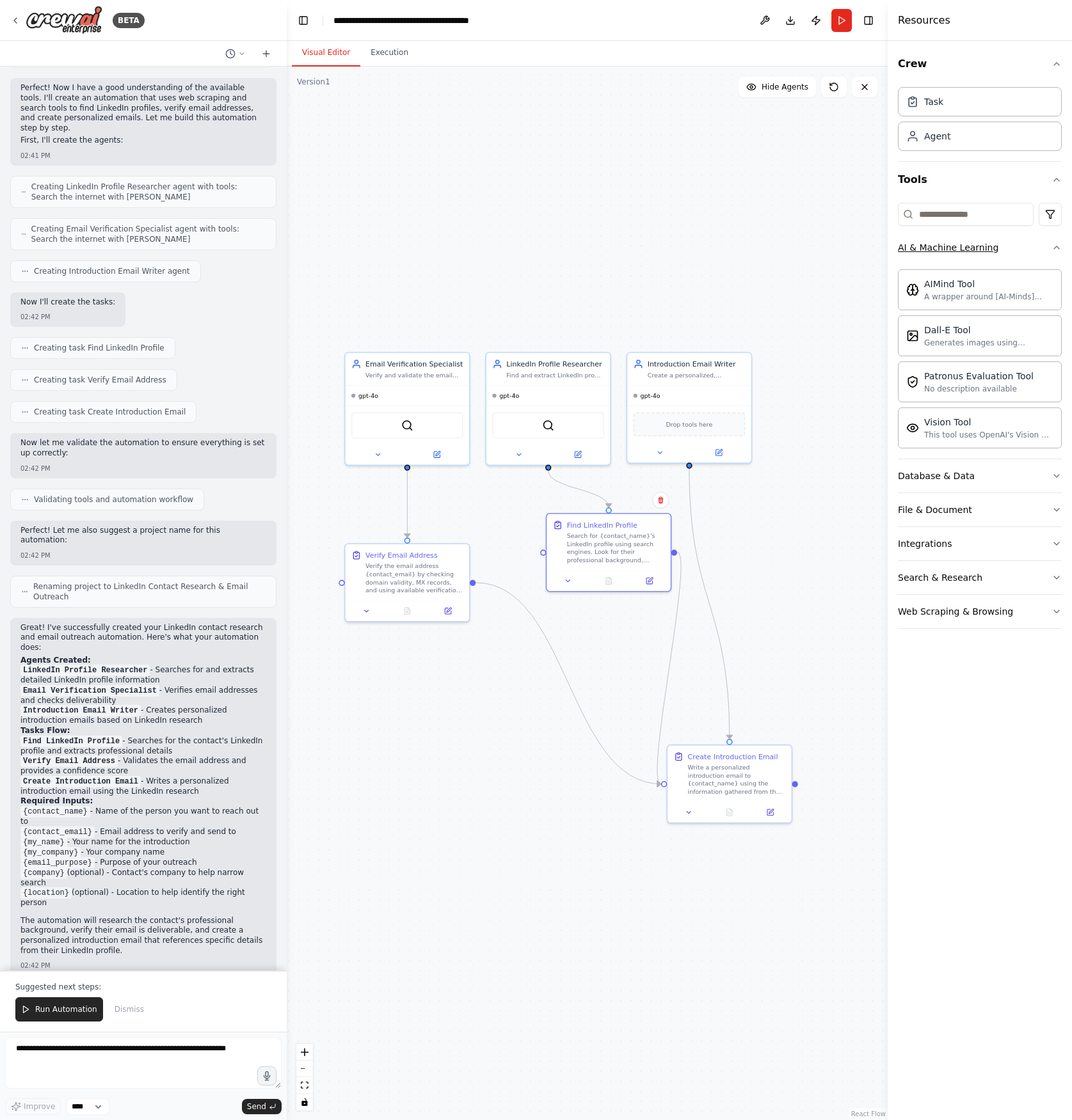
click at [972, 247] on div "AI & Machine Learning" at bounding box center [948, 247] width 100 height 13
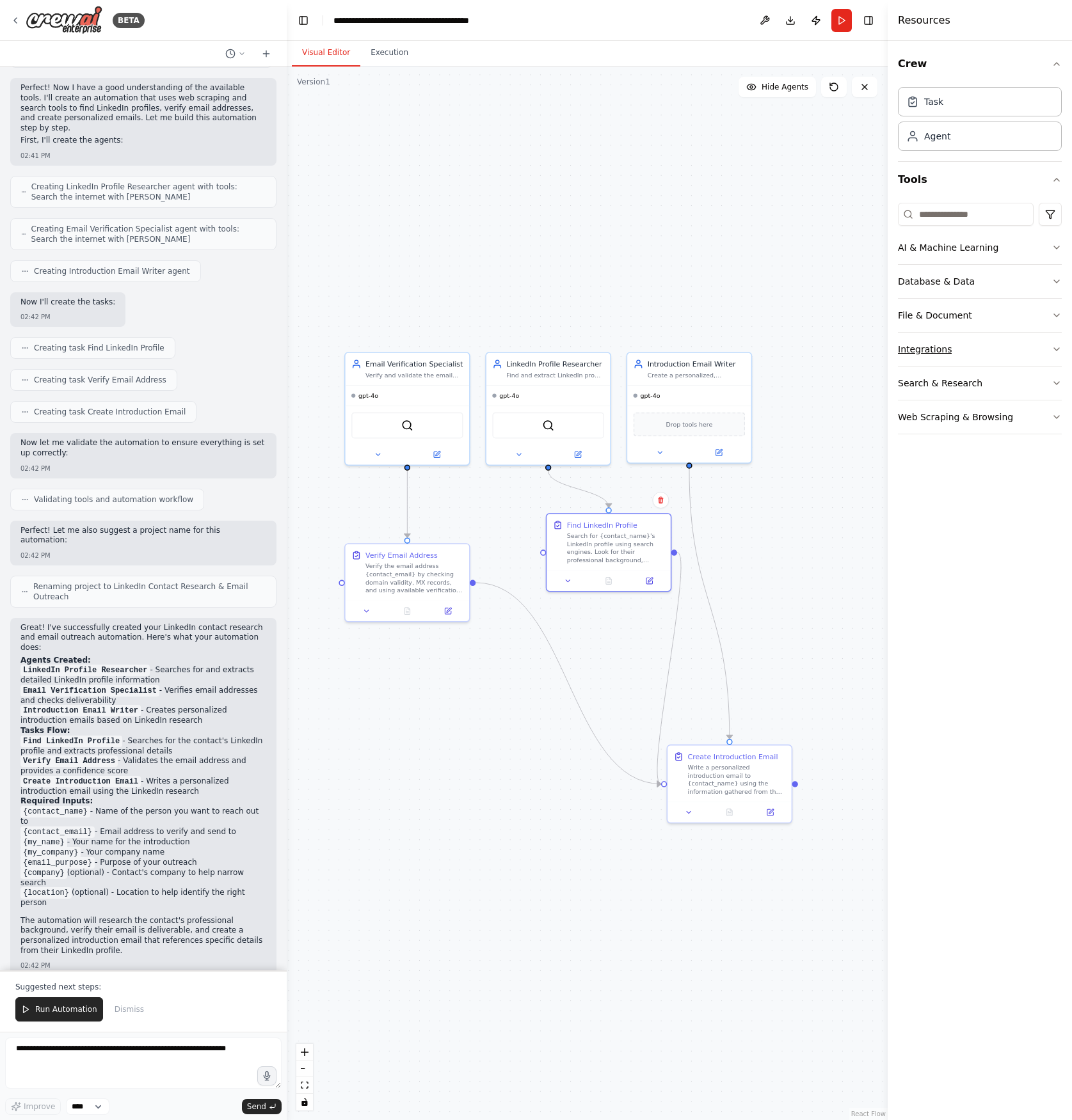
click at [981, 348] on button "Integrations" at bounding box center [980, 349] width 164 height 33
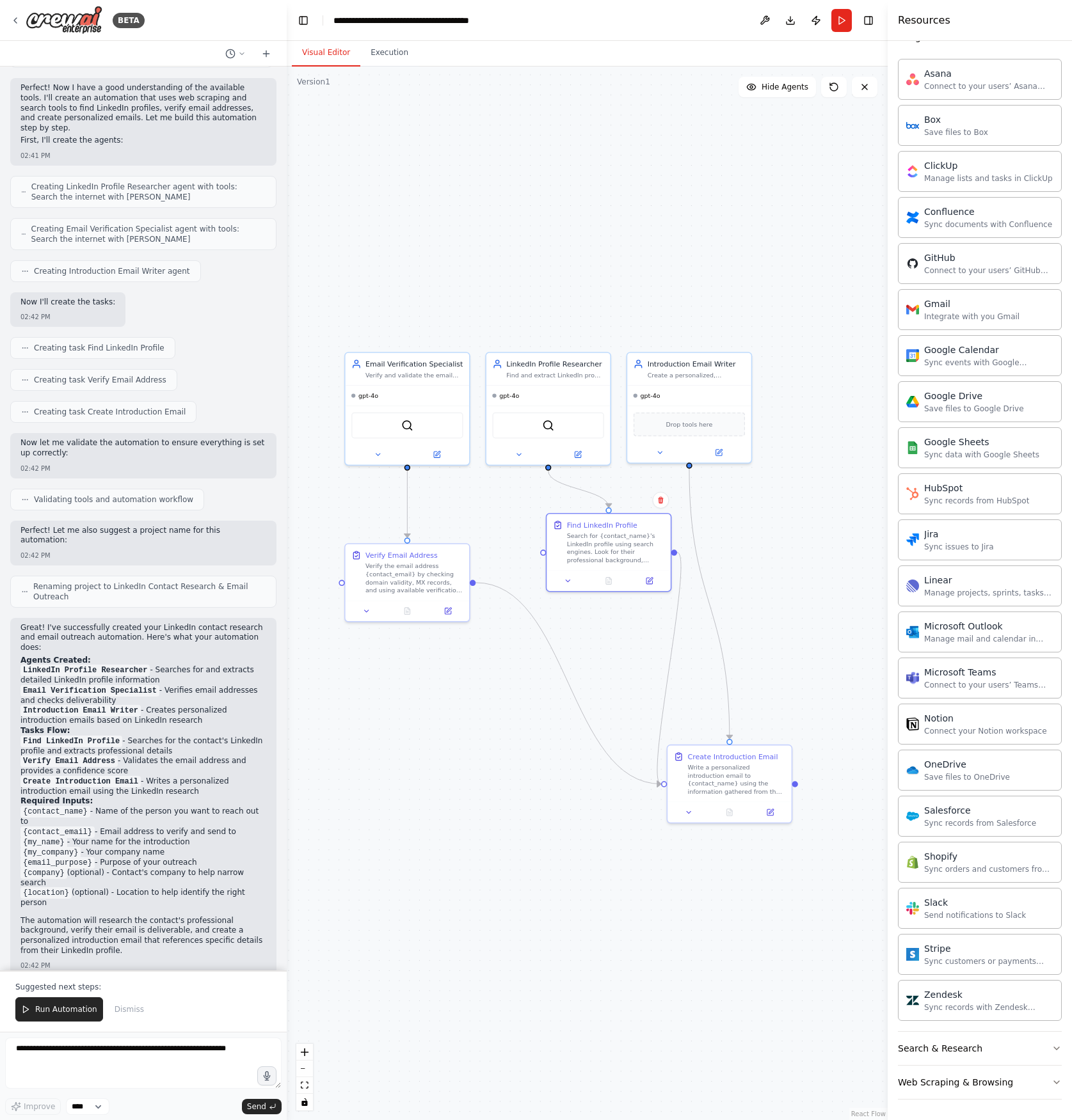
scroll to position [0, 0]
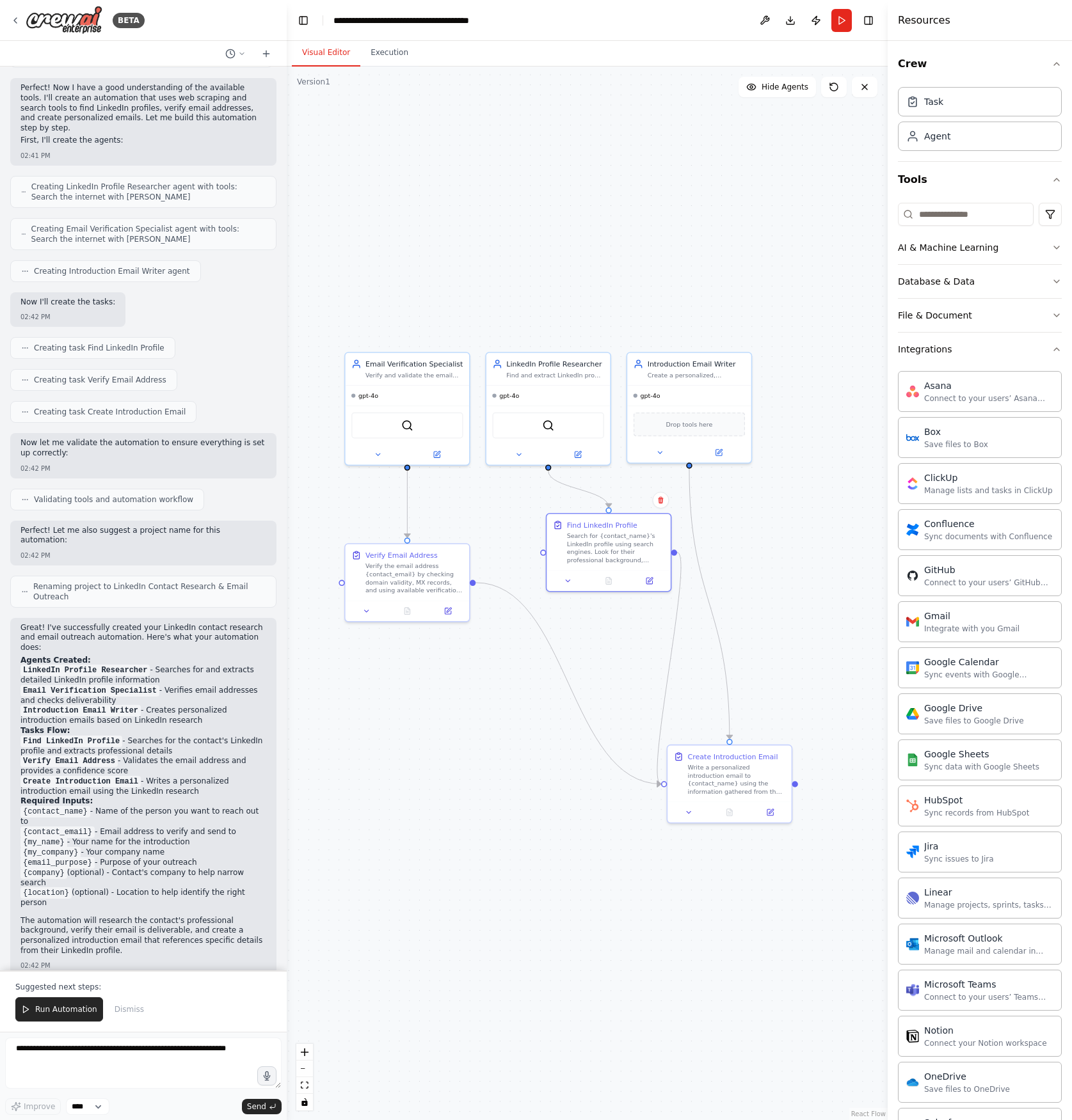
click at [806, 240] on div ".deletable-edge-delete-btn { width: 20px; height: 20px; border: 0px solid #ffff…" at bounding box center [587, 593] width 601 height 1054
